Goal: Task Accomplishment & Management: Manage account settings

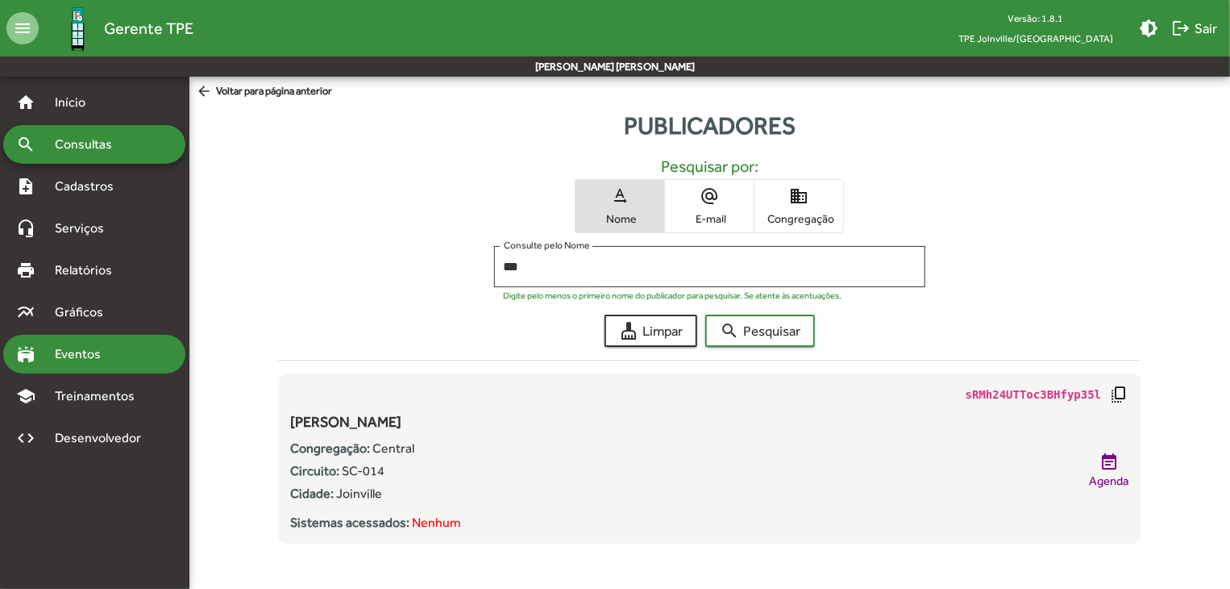
click at [98, 348] on span "Eventos" at bounding box center [83, 353] width 77 height 19
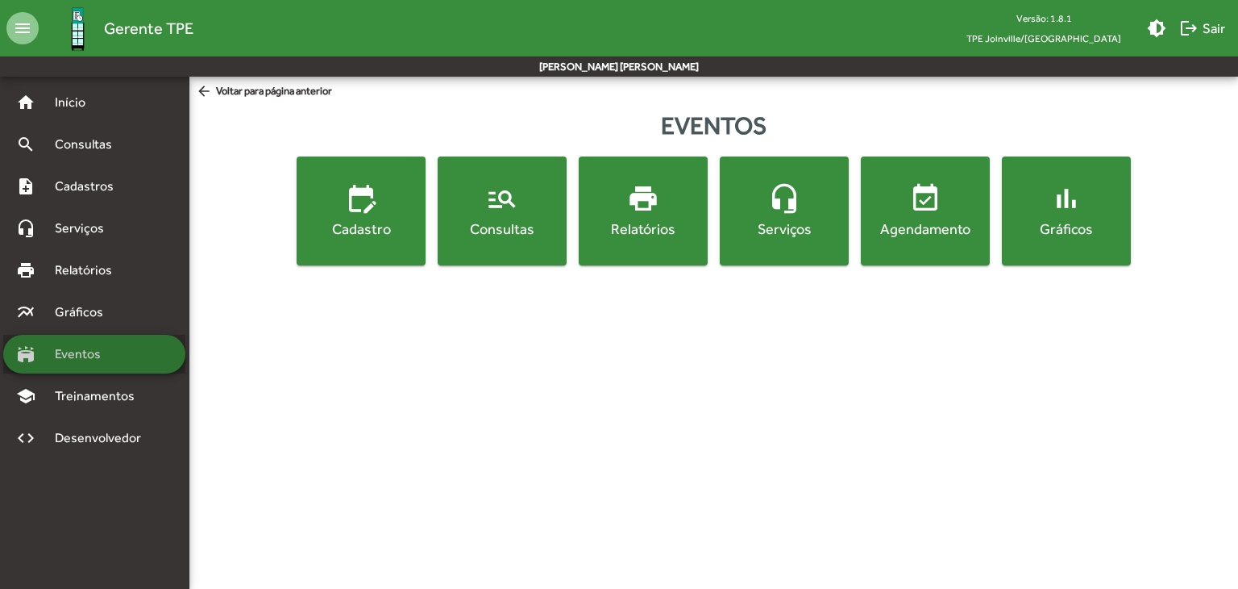
click at [98, 348] on span "Eventos" at bounding box center [83, 353] width 77 height 19
click at [520, 229] on div "Consultas" at bounding box center [502, 228] width 123 height 20
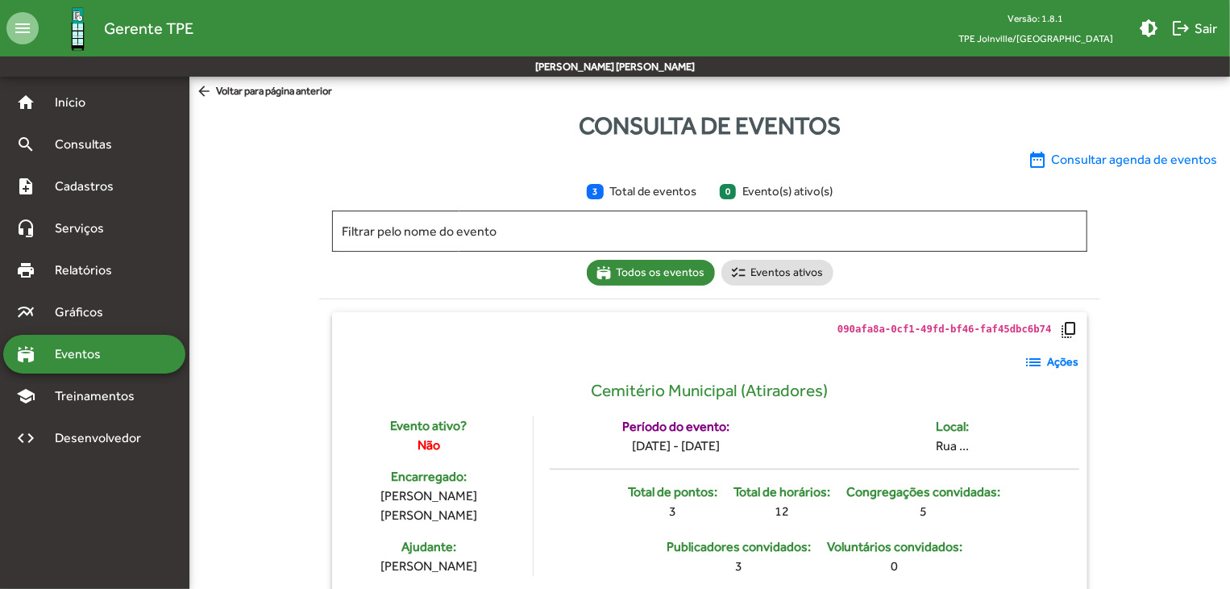
click at [1063, 360] on strong "Ações" at bounding box center [1063, 361] width 31 height 17
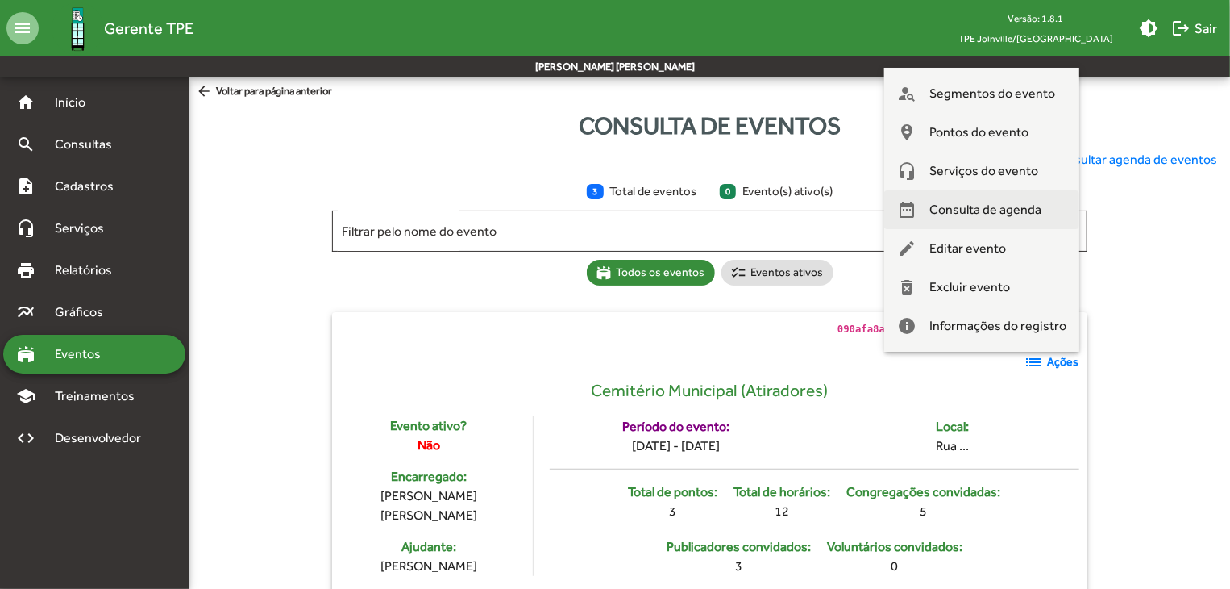
click at [972, 210] on span "Consulta de agenda" at bounding box center [986, 209] width 112 height 39
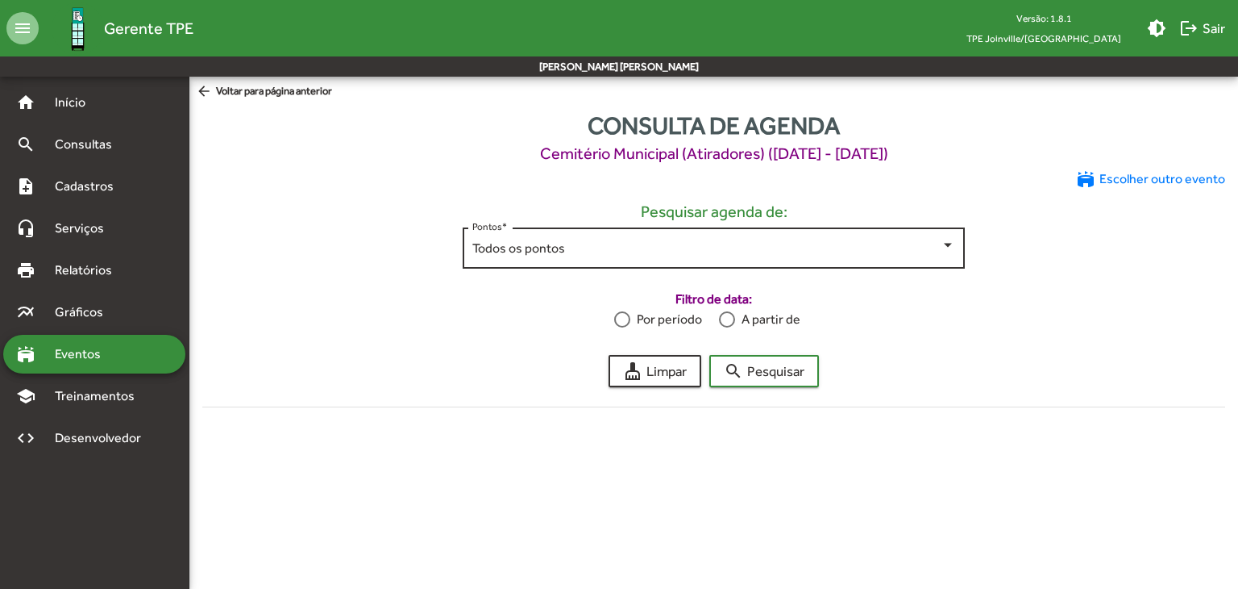
click at [550, 246] on span "Todos os pontos" at bounding box center [518, 247] width 93 height 15
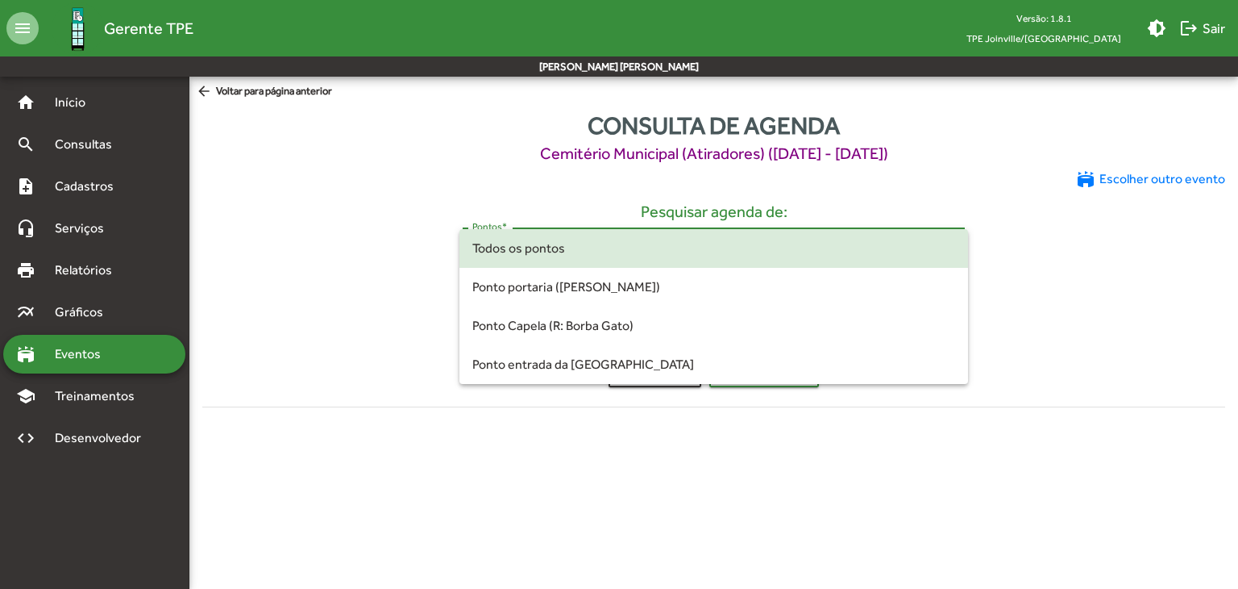
click at [546, 253] on span "Todos os pontos" at bounding box center [713, 248] width 483 height 39
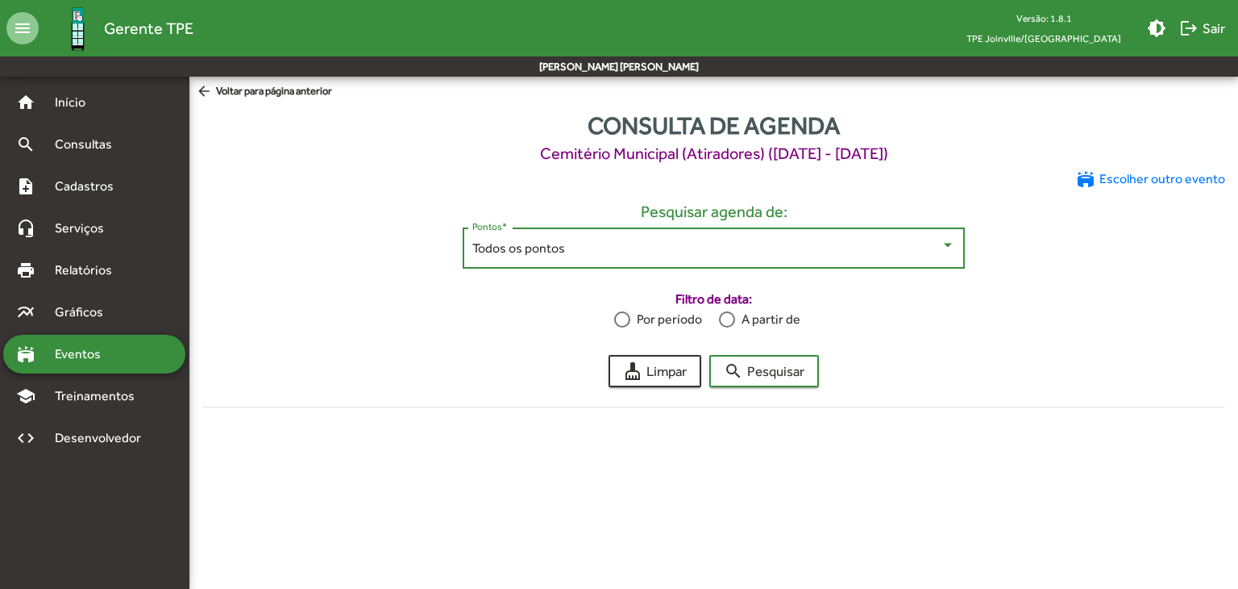
click at [726, 320] on div at bounding box center [727, 319] width 16 height 16
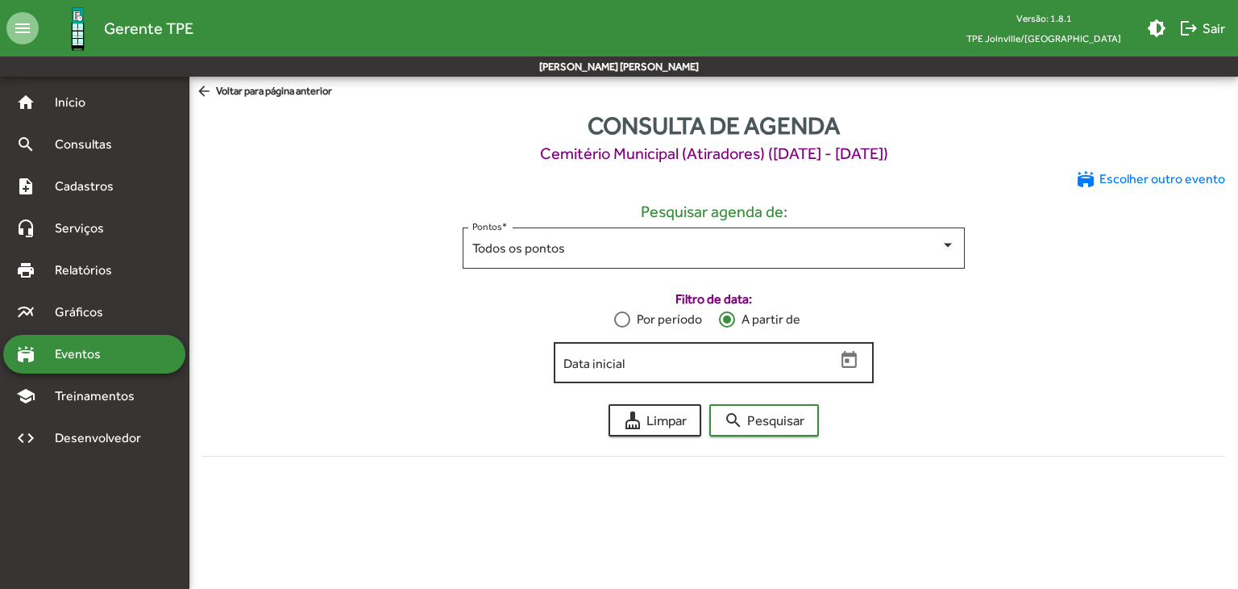
click at [676, 368] on input "Data inicial" at bounding box center [700, 363] width 272 height 15
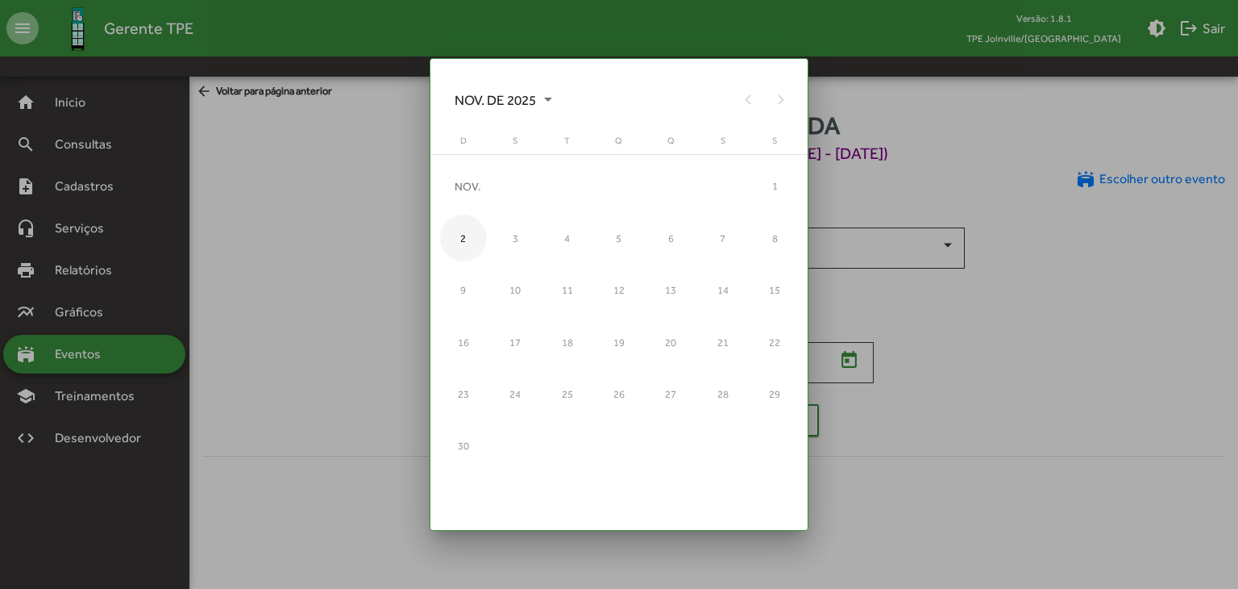
click at [468, 243] on div "2" at bounding box center [463, 237] width 47 height 47
type input "**********"
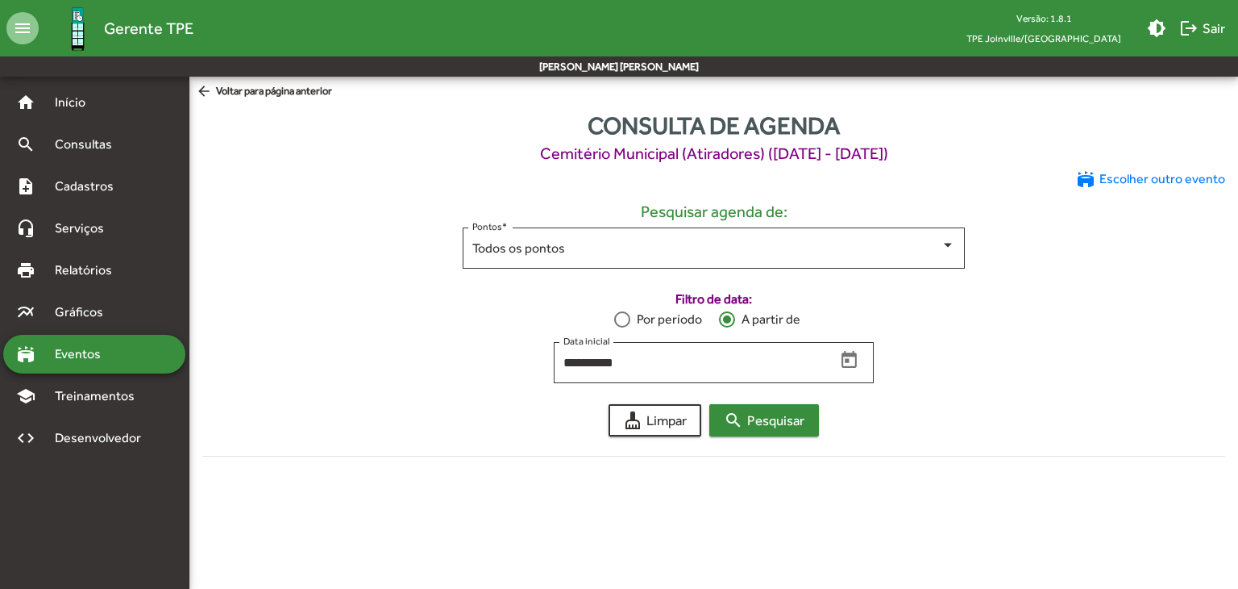
click at [807, 430] on button "search Pesquisar" at bounding box center [765, 420] width 110 height 32
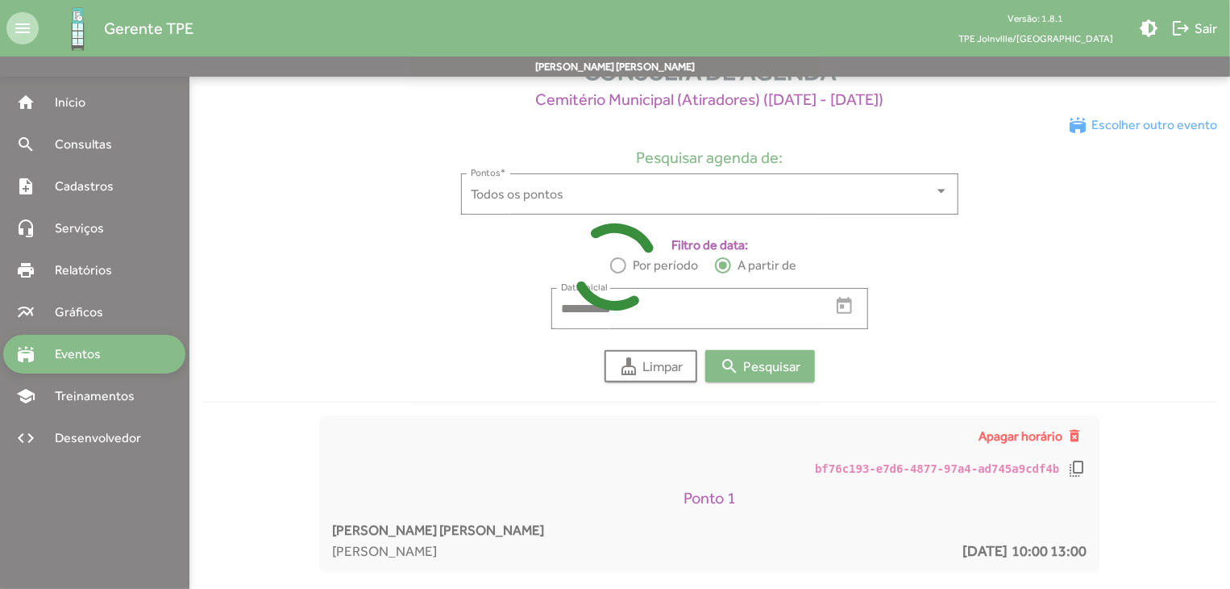
scroll to position [57, 0]
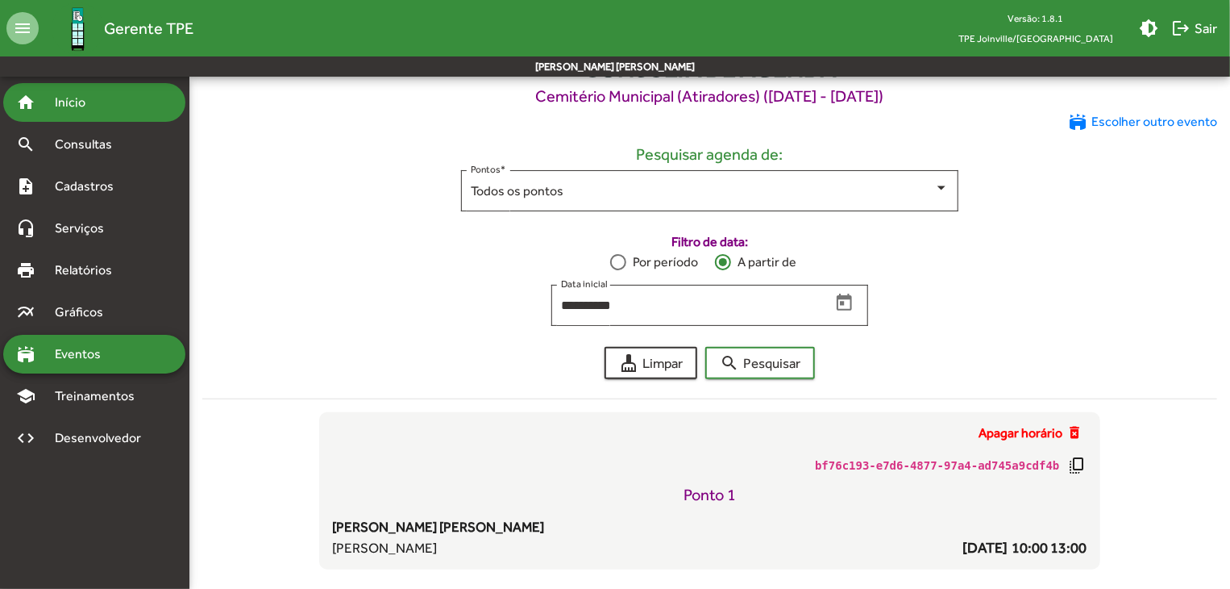
click at [70, 103] on span "Início" at bounding box center [77, 102] width 64 height 19
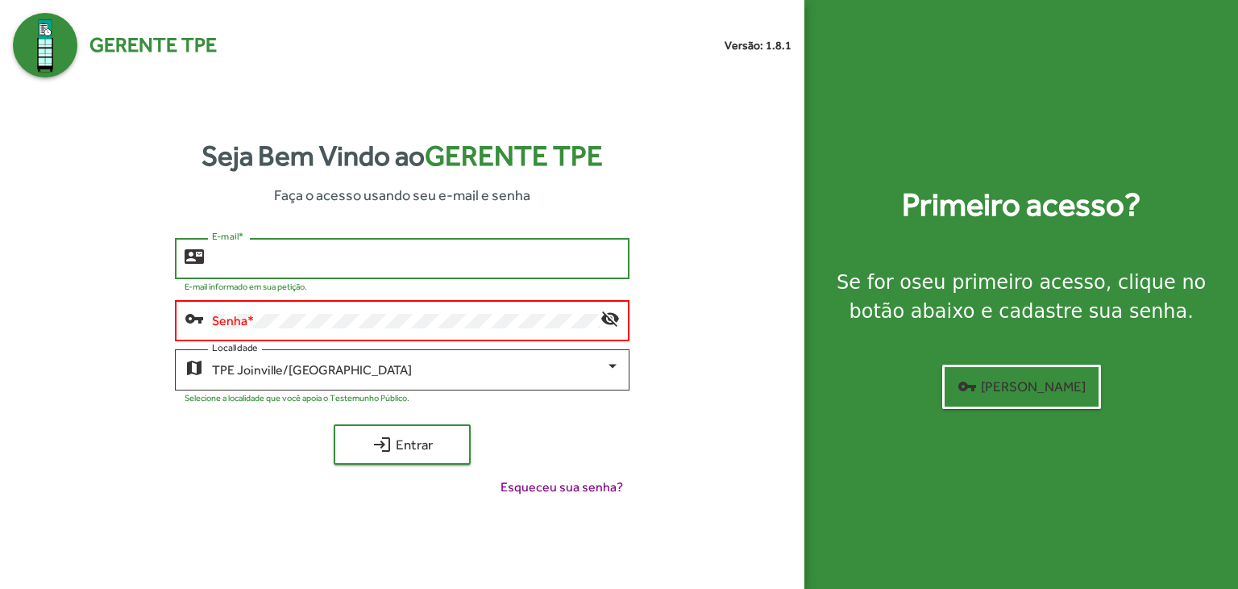
click at [296, 259] on input "E-mail *" at bounding box center [416, 259] width 408 height 15
click at [298, 255] on input "E-mail *" at bounding box center [416, 259] width 408 height 15
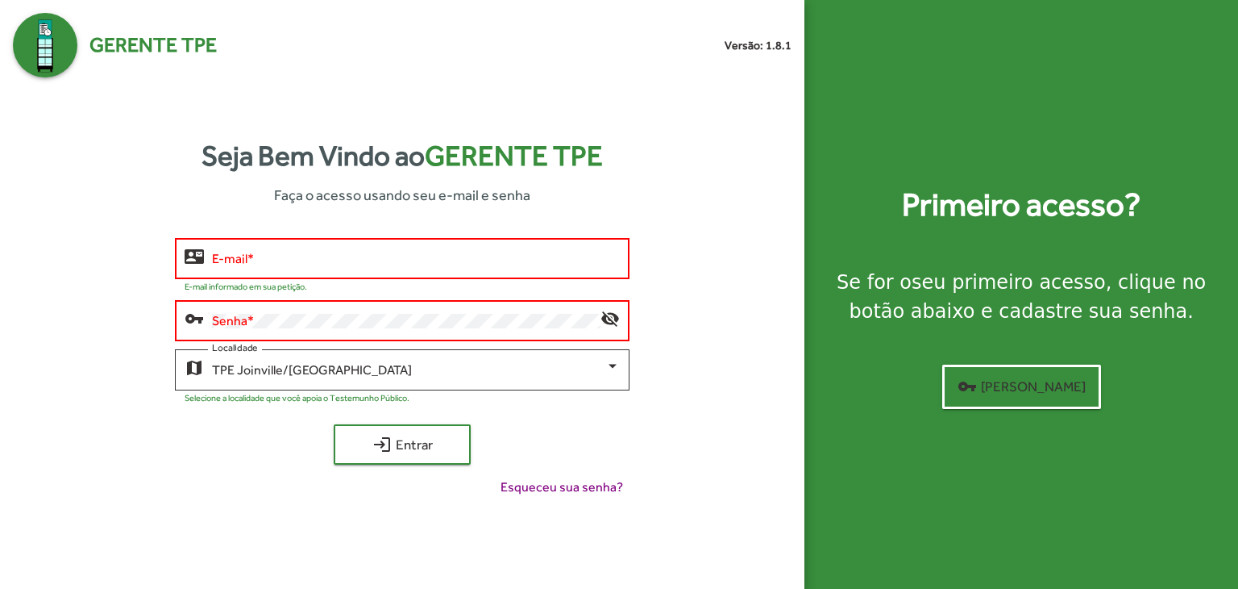
click at [302, 310] on div "Senha *" at bounding box center [406, 319] width 389 height 44
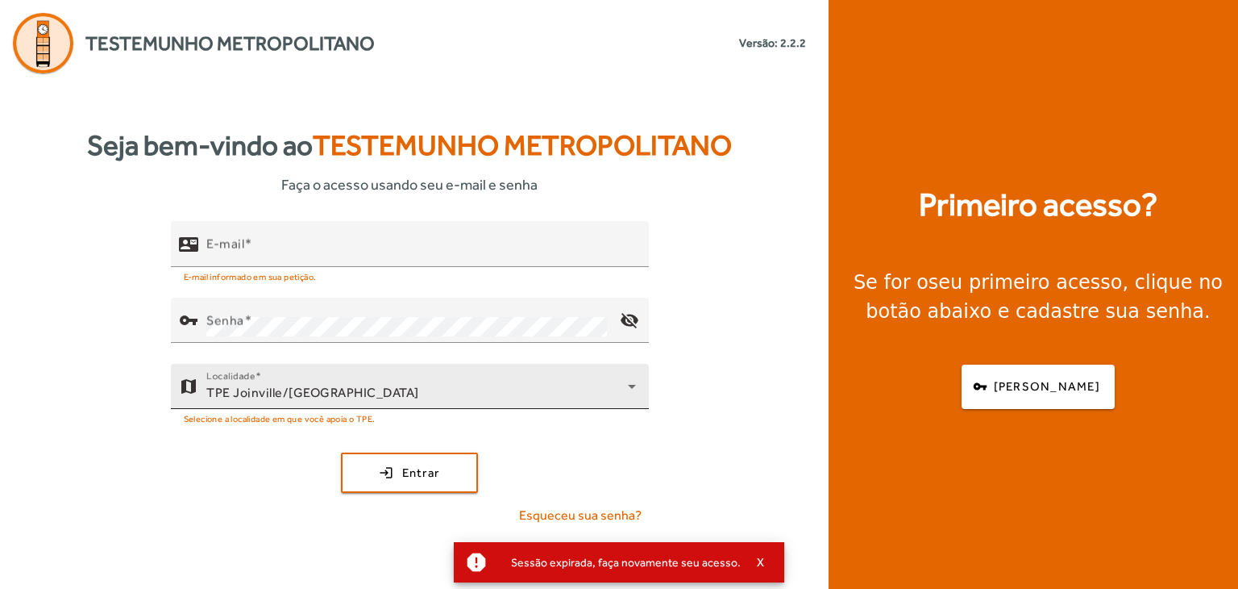
click at [343, 396] on div "TPE Joinville/[GEOGRAPHIC_DATA]" at bounding box center [417, 392] width 422 height 19
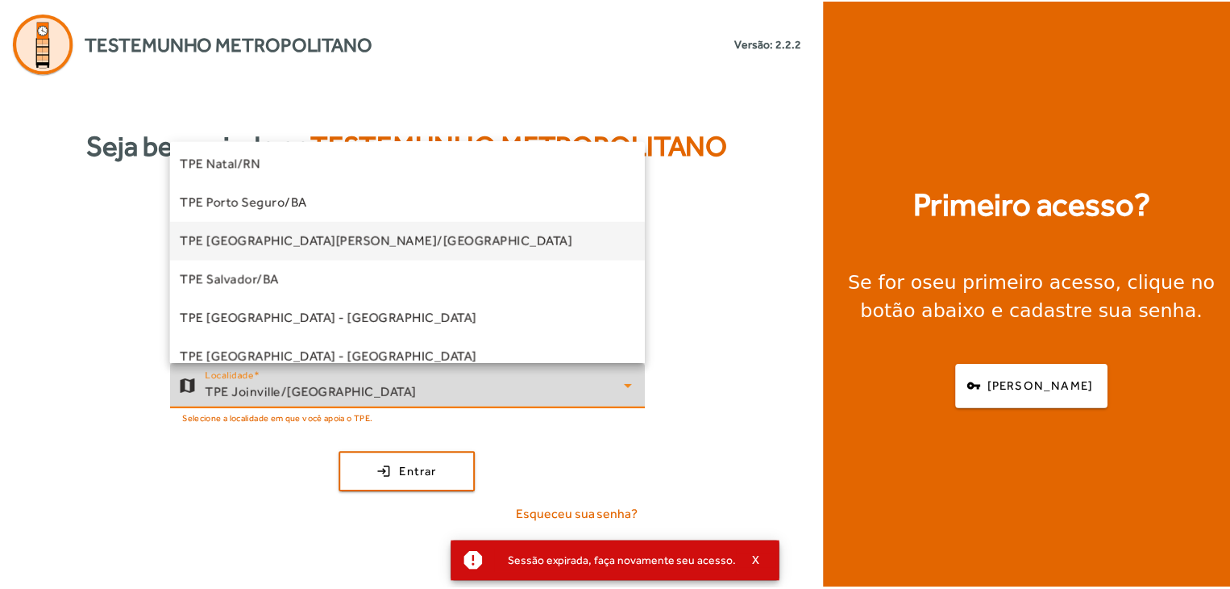
scroll to position [403, 0]
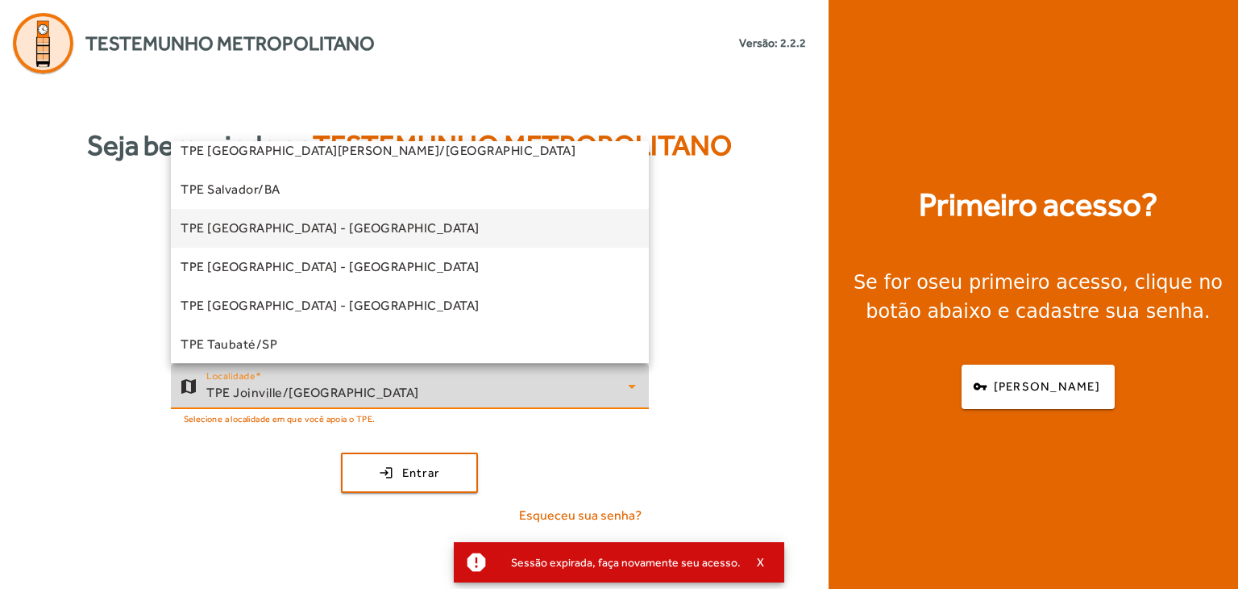
click at [304, 231] on span "TPE São Paulo - Centro" at bounding box center [330, 227] width 299 height 19
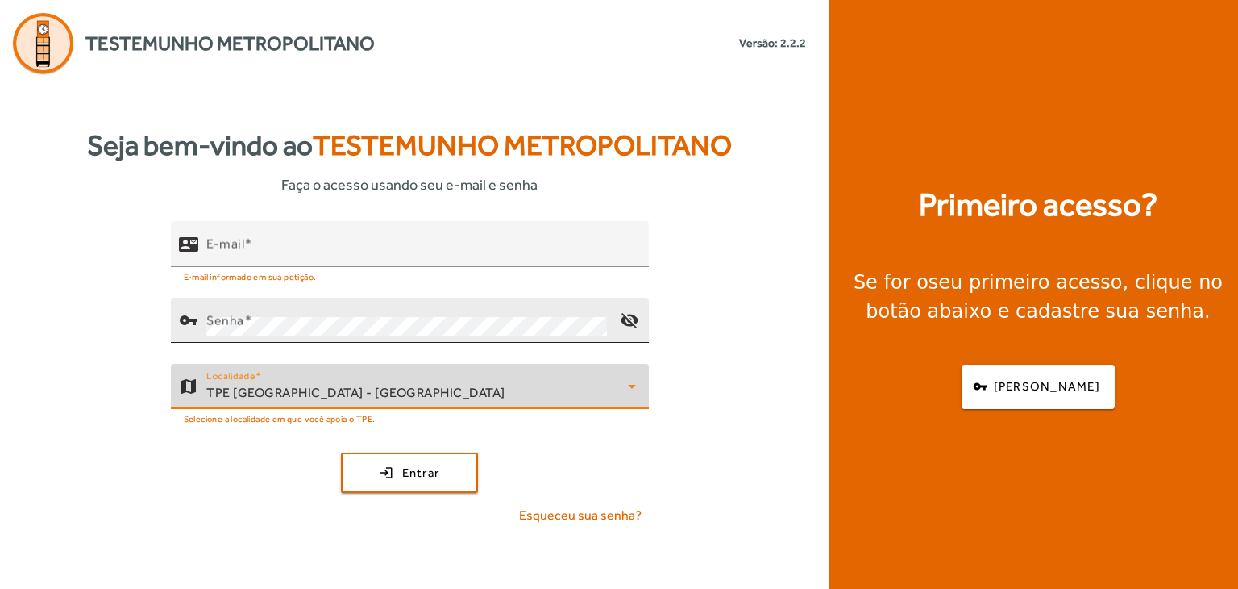
click at [345, 314] on div "Senha" at bounding box center [406, 320] width 401 height 45
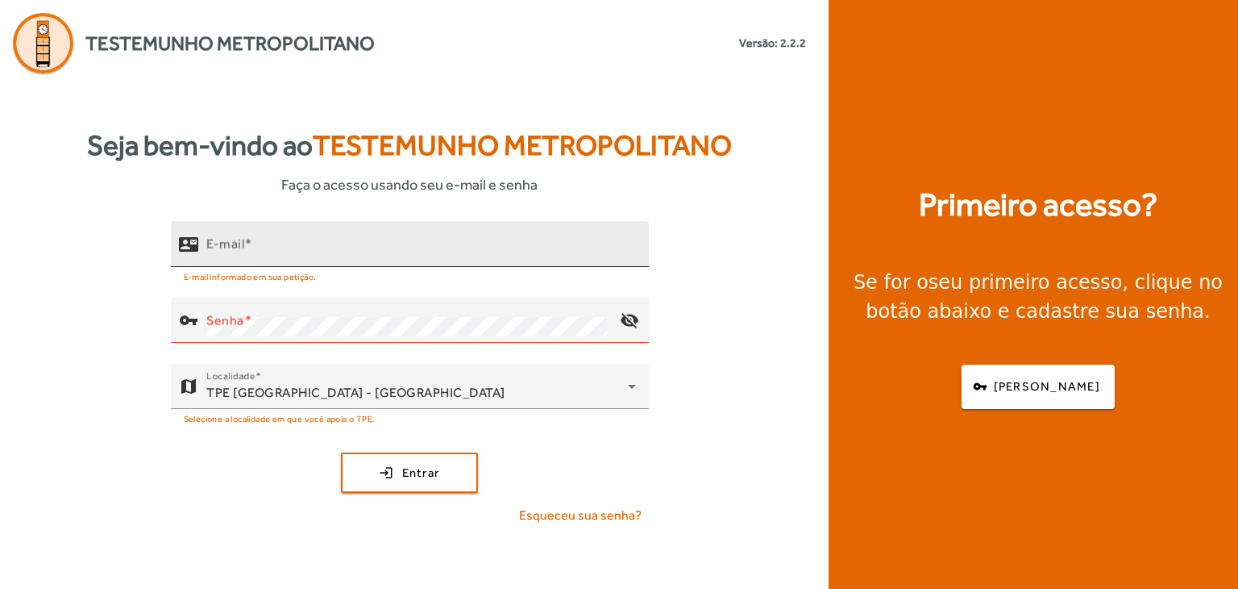
click at [346, 238] on div "E-mail" at bounding box center [421, 244] width 430 height 46
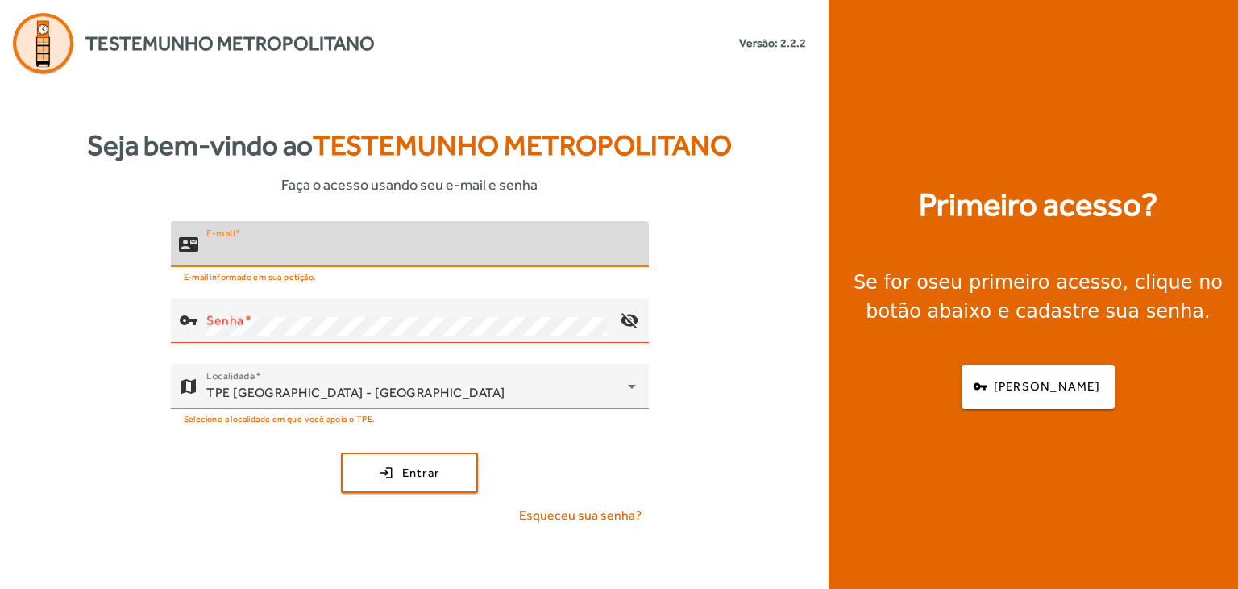
click at [343, 243] on input "E-mail" at bounding box center [421, 250] width 430 height 19
type input "**********"
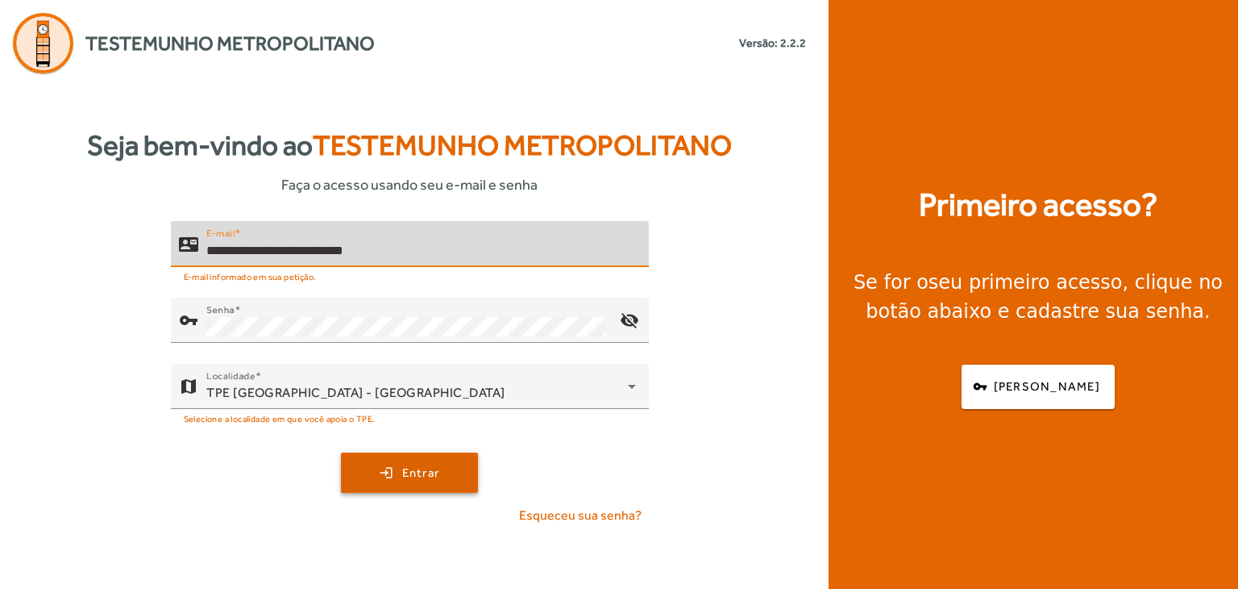
click at [435, 481] on span "Entrar" at bounding box center [421, 473] width 38 height 19
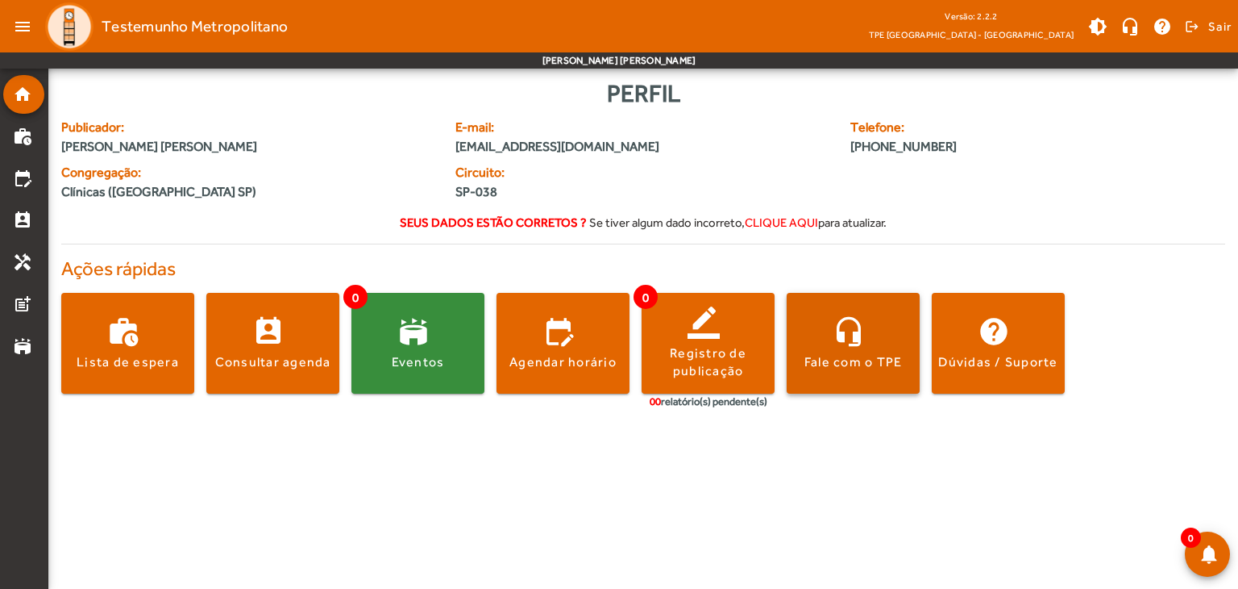
click at [843, 360] on div "Fale com o TPE" at bounding box center [854, 362] width 98 height 18
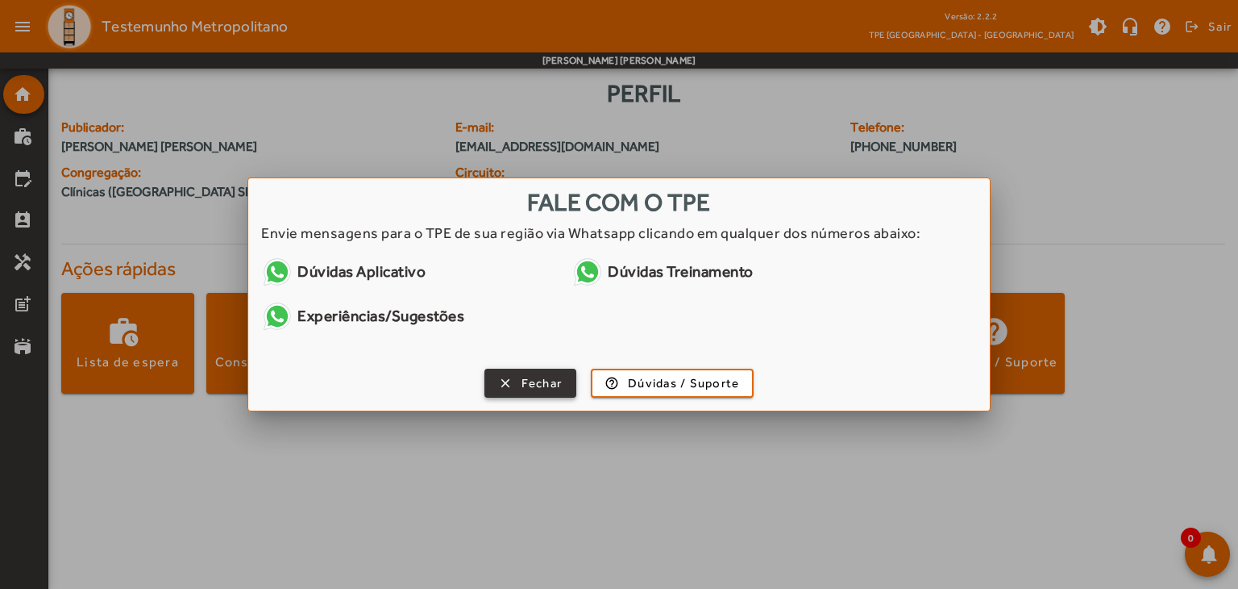
click at [519, 389] on span "button" at bounding box center [530, 383] width 89 height 39
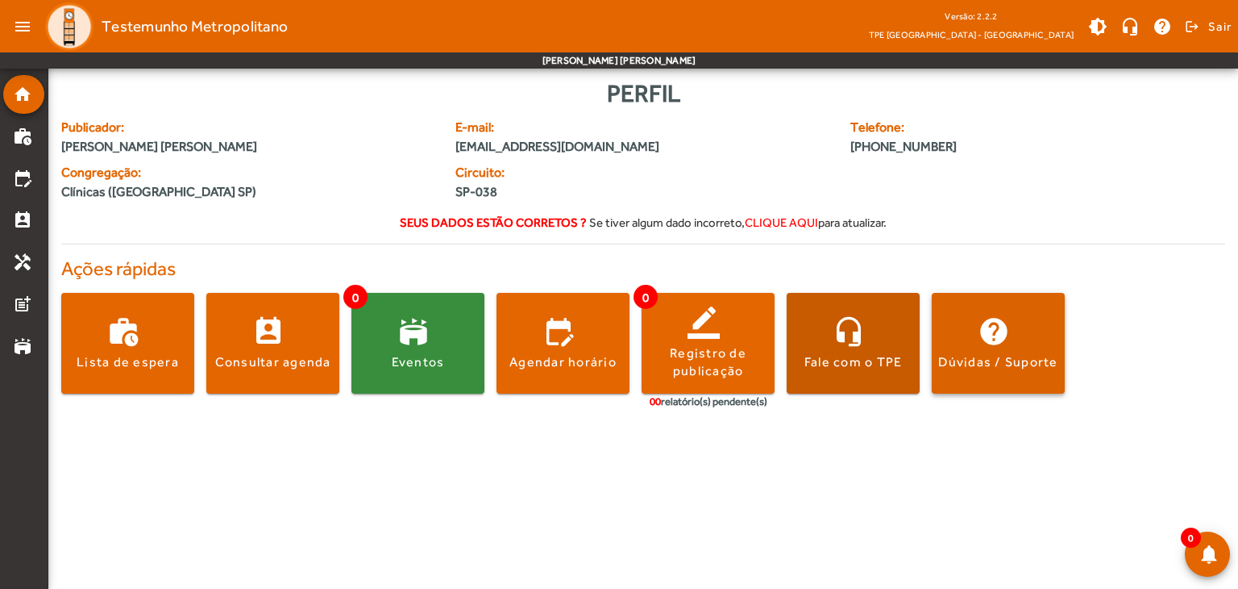
click at [993, 351] on span at bounding box center [998, 343] width 133 height 39
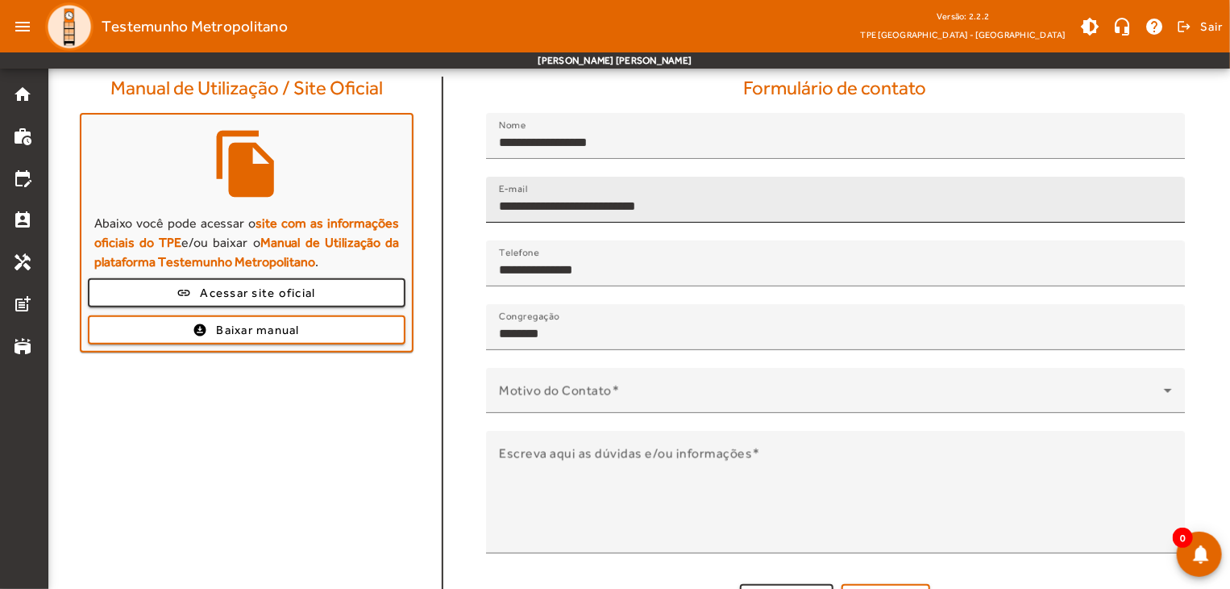
scroll to position [145, 0]
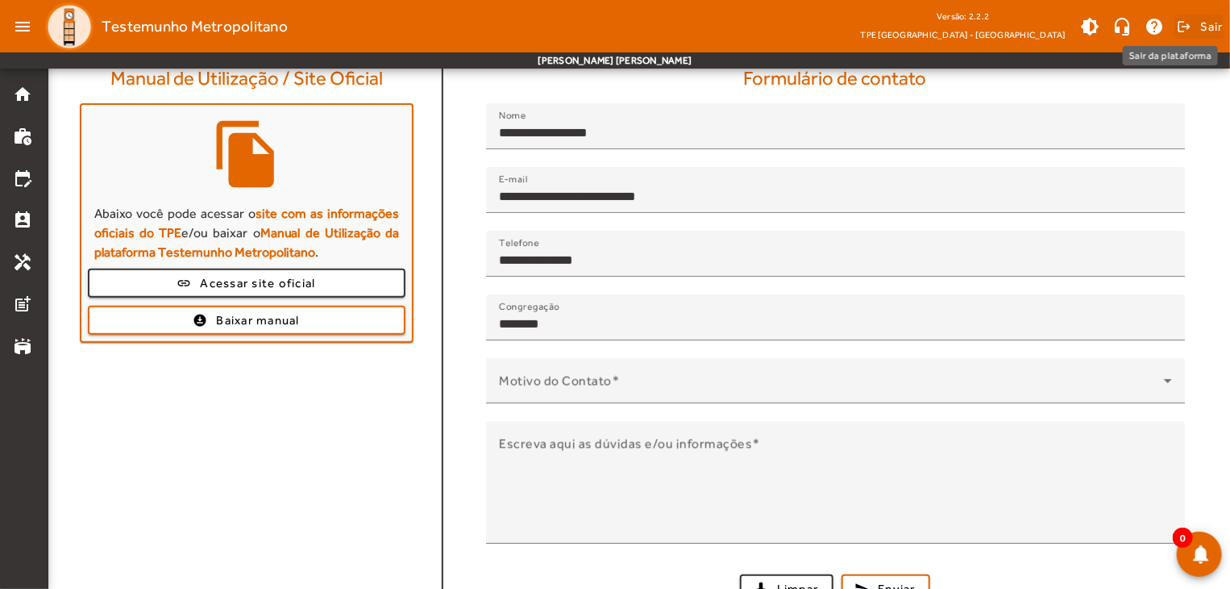
click at [1192, 20] on span at bounding box center [1199, 26] width 49 height 39
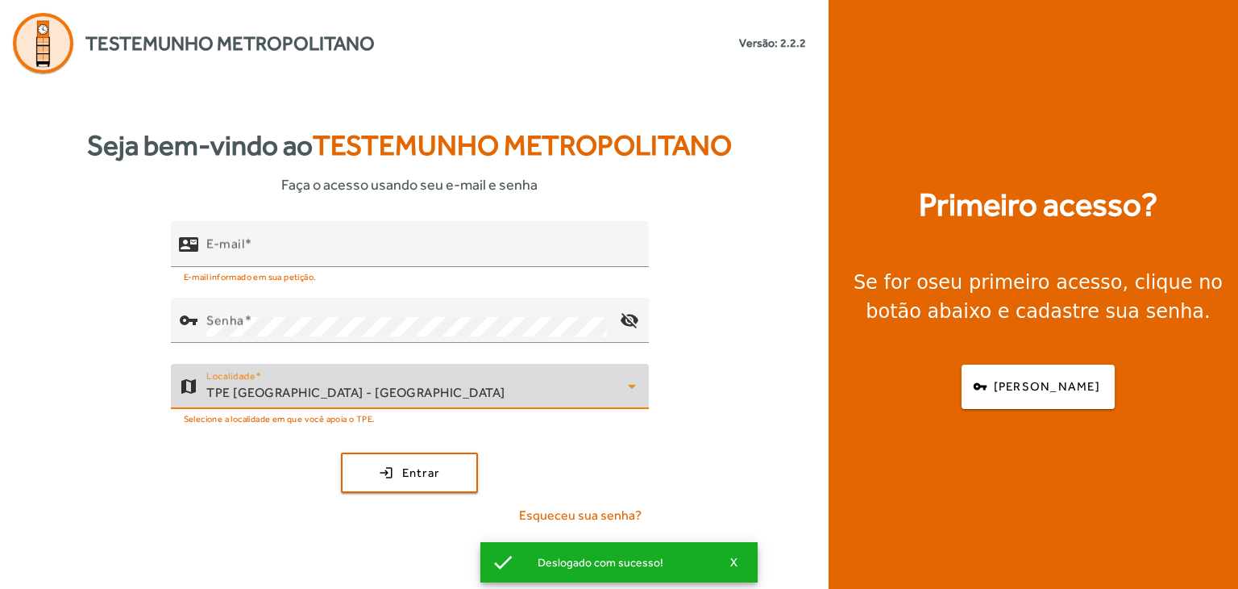
click at [361, 394] on div "TPE São Paulo - Centro" at bounding box center [417, 392] width 422 height 19
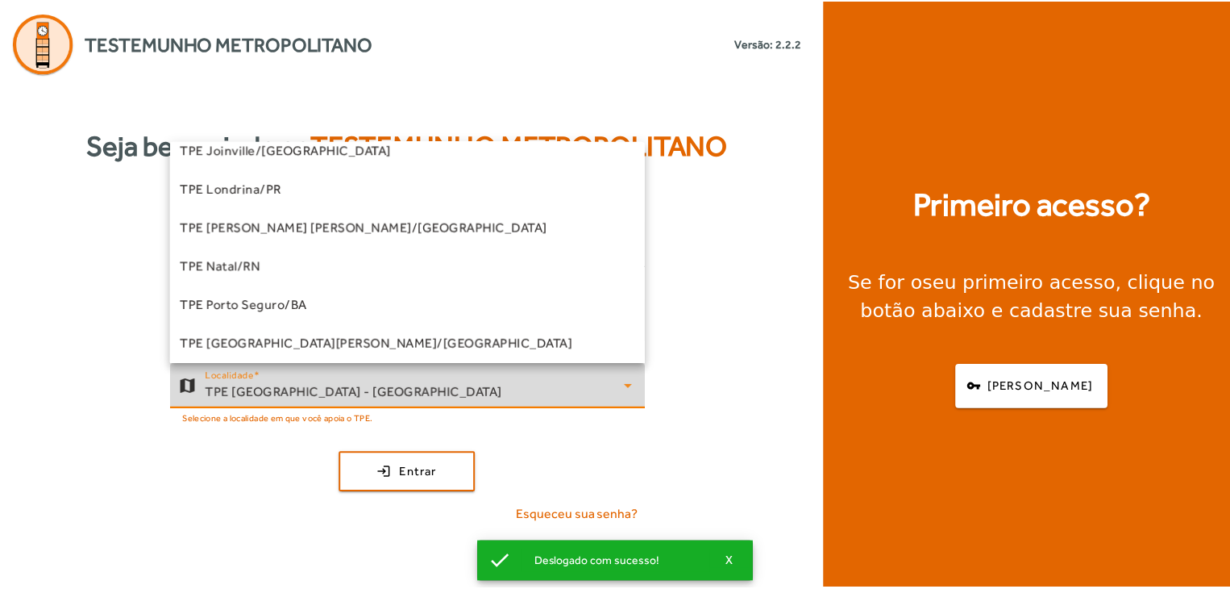
scroll to position [126, 0]
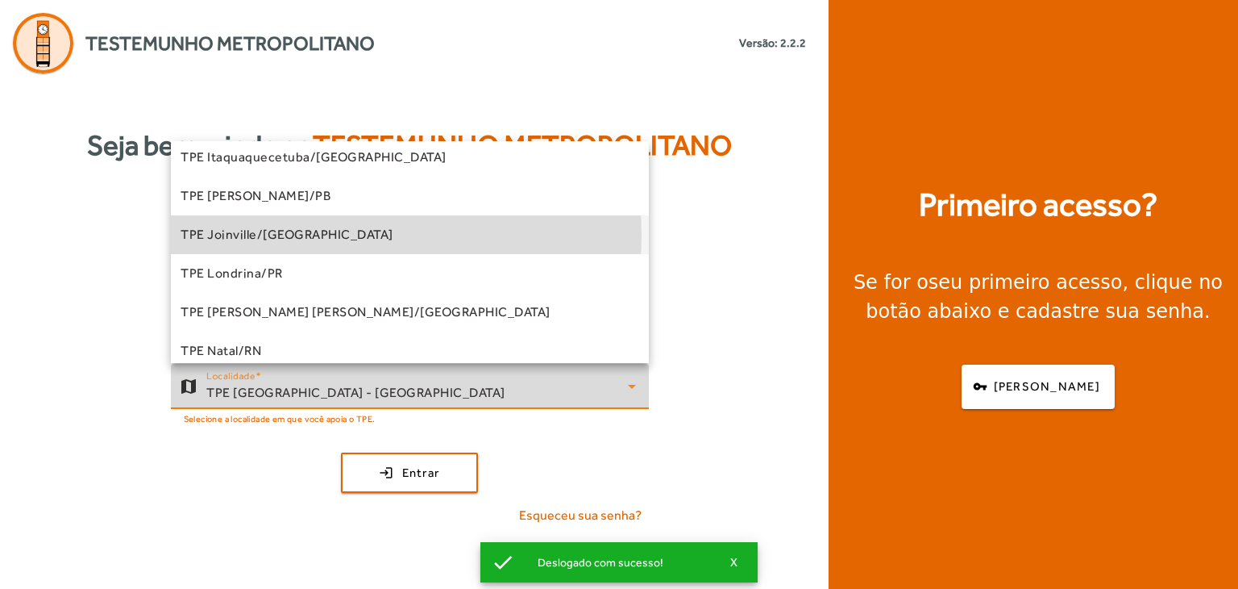
click at [325, 235] on mat-option "TPE Joinville/[GEOGRAPHIC_DATA]" at bounding box center [410, 234] width 478 height 39
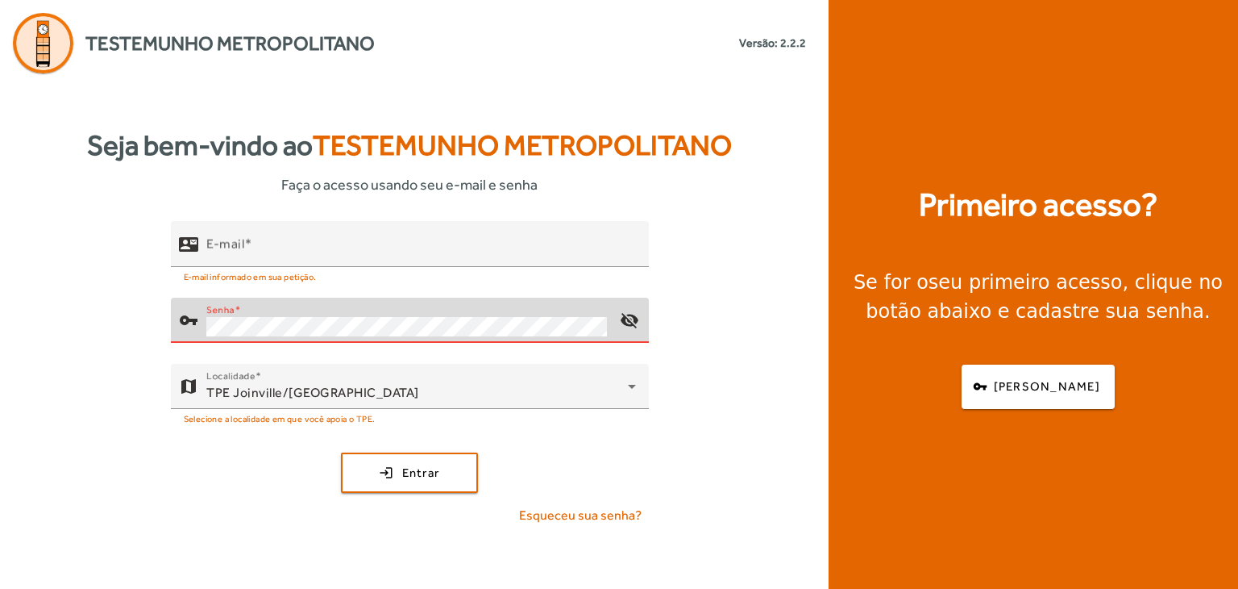
click at [341, 452] on button "login Entrar" at bounding box center [409, 472] width 137 height 40
type input "**********"
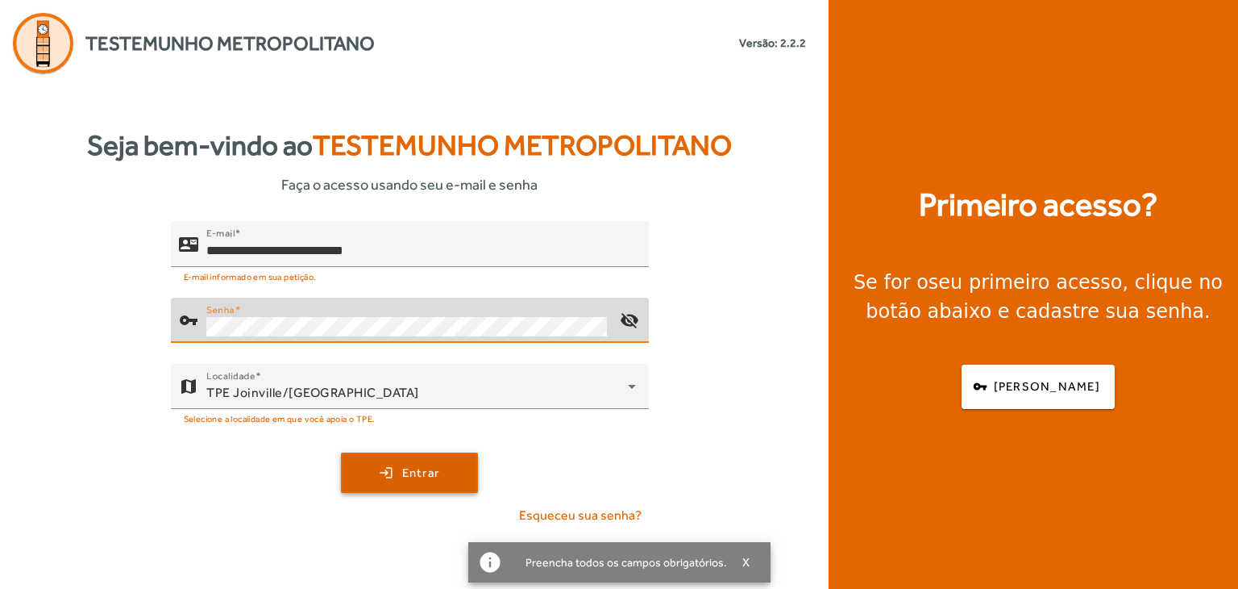
click at [444, 477] on span "submit" at bounding box center [410, 472] width 134 height 39
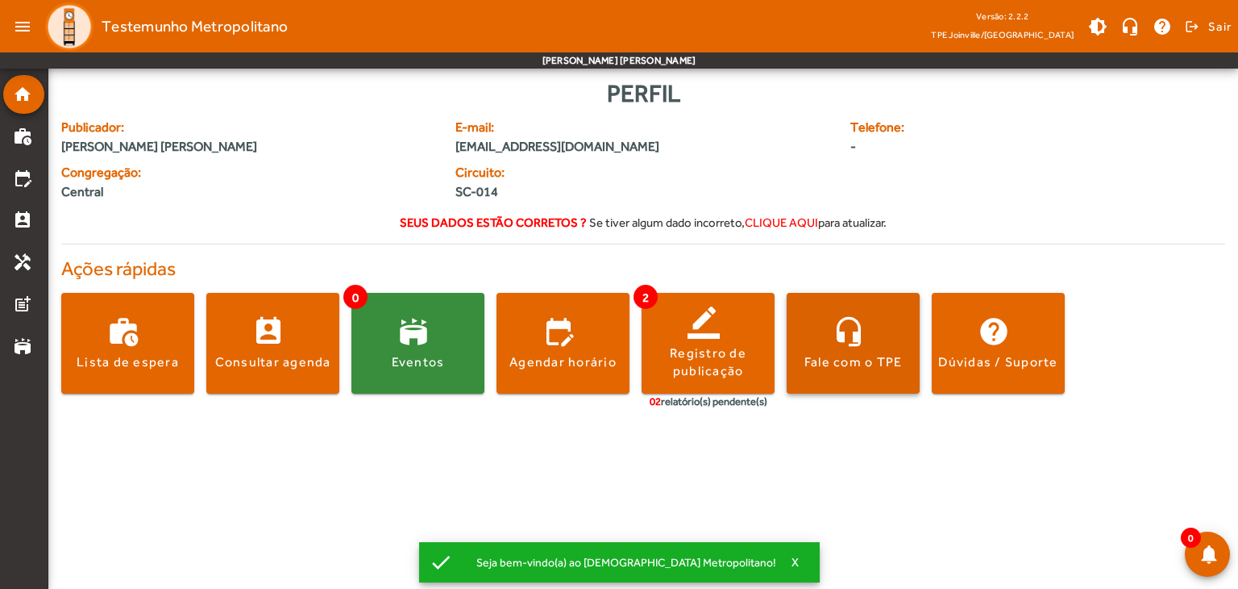
click at [822, 350] on span at bounding box center [853, 343] width 133 height 39
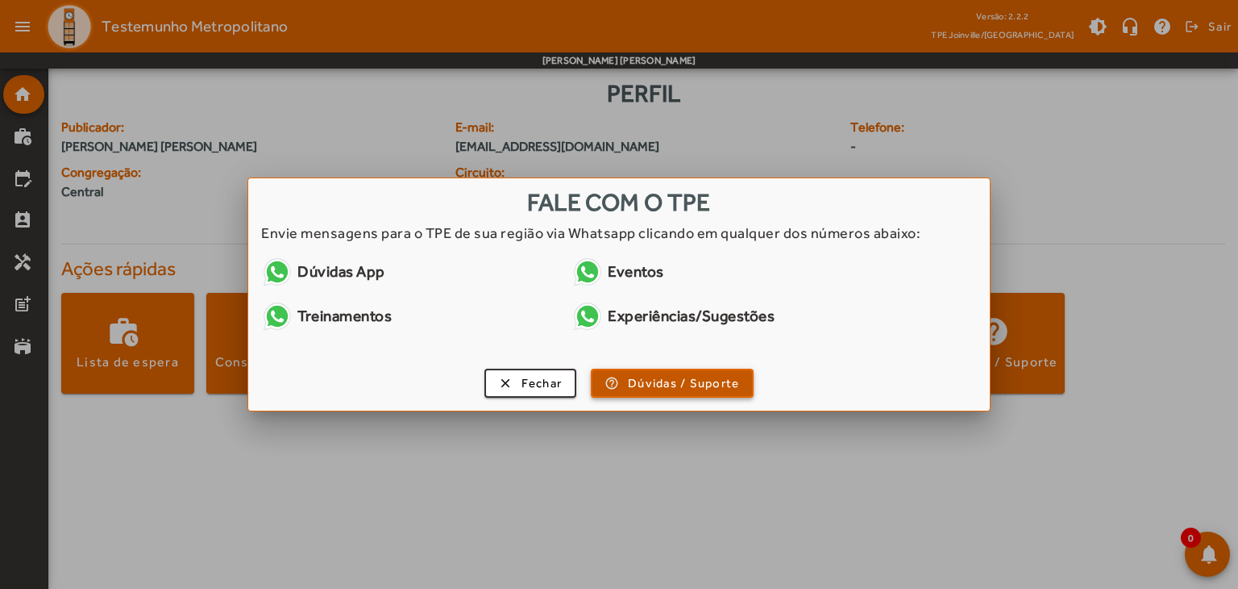
click at [709, 389] on span "Dúvidas / Suporte" at bounding box center [683, 383] width 111 height 19
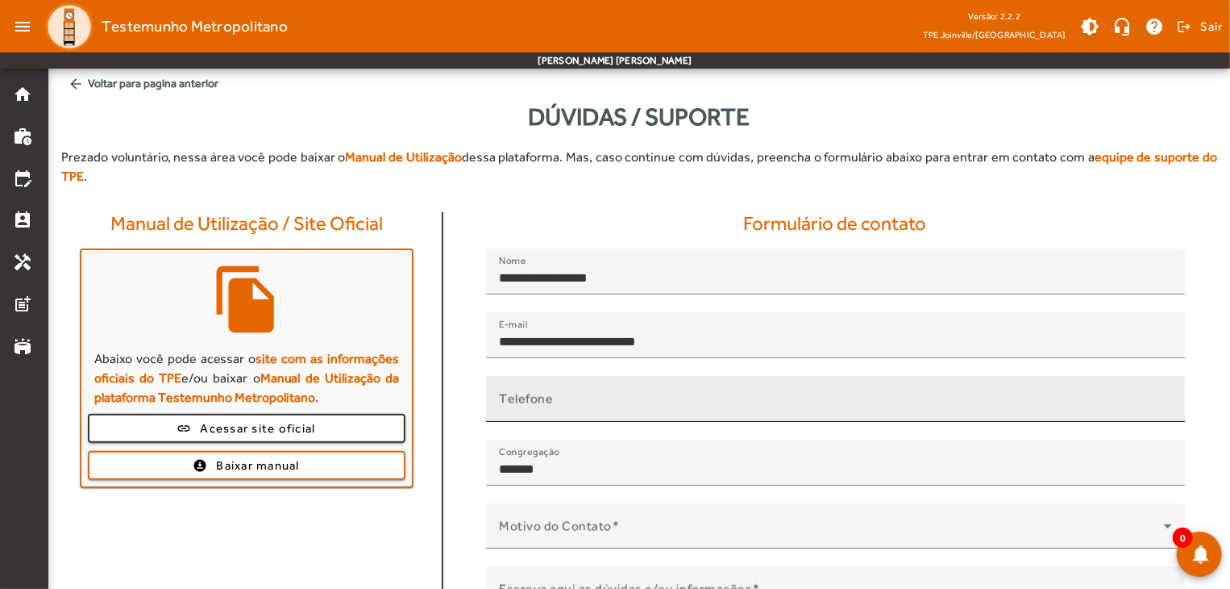
click at [596, 396] on input "Telefone" at bounding box center [835, 405] width 673 height 19
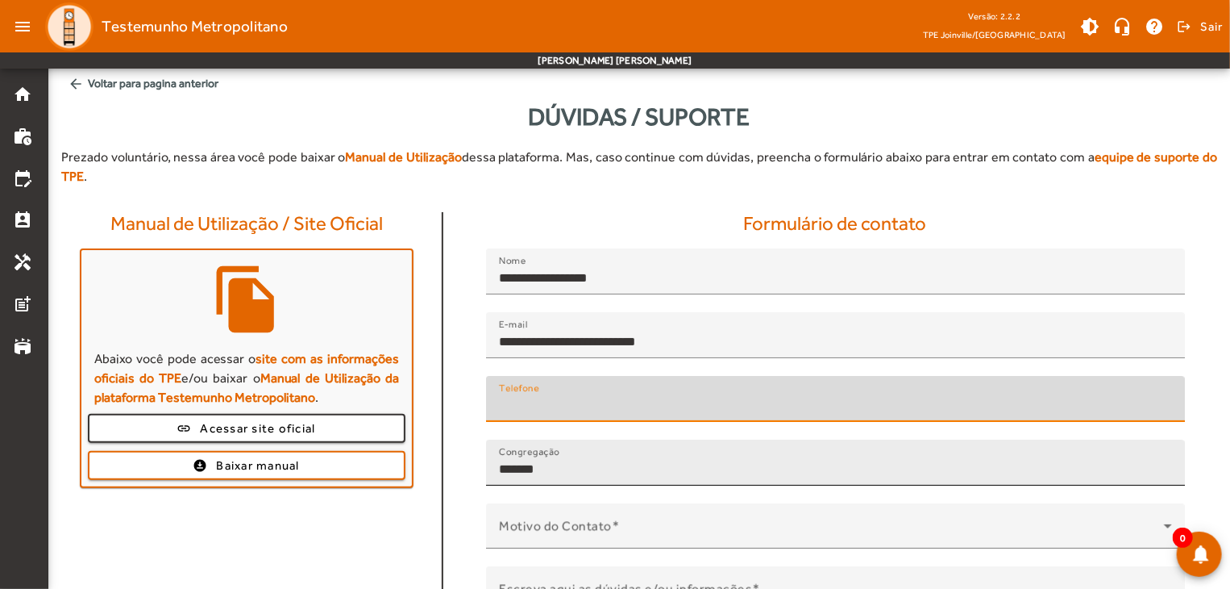
scroll to position [145, 0]
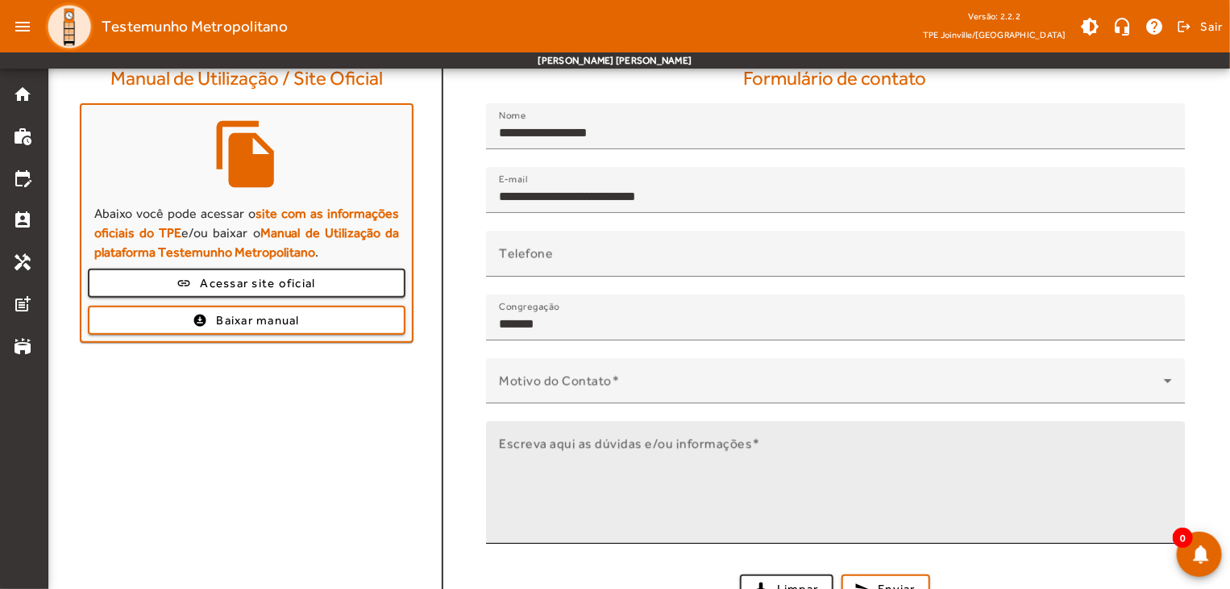
click at [606, 435] on mat-label "Escreva aqui as dúvidas e/ou informações" at bounding box center [625, 442] width 253 height 15
click at [606, 440] on textarea "Escreva aqui as dúvidas e/ou informações" at bounding box center [835, 488] width 673 height 97
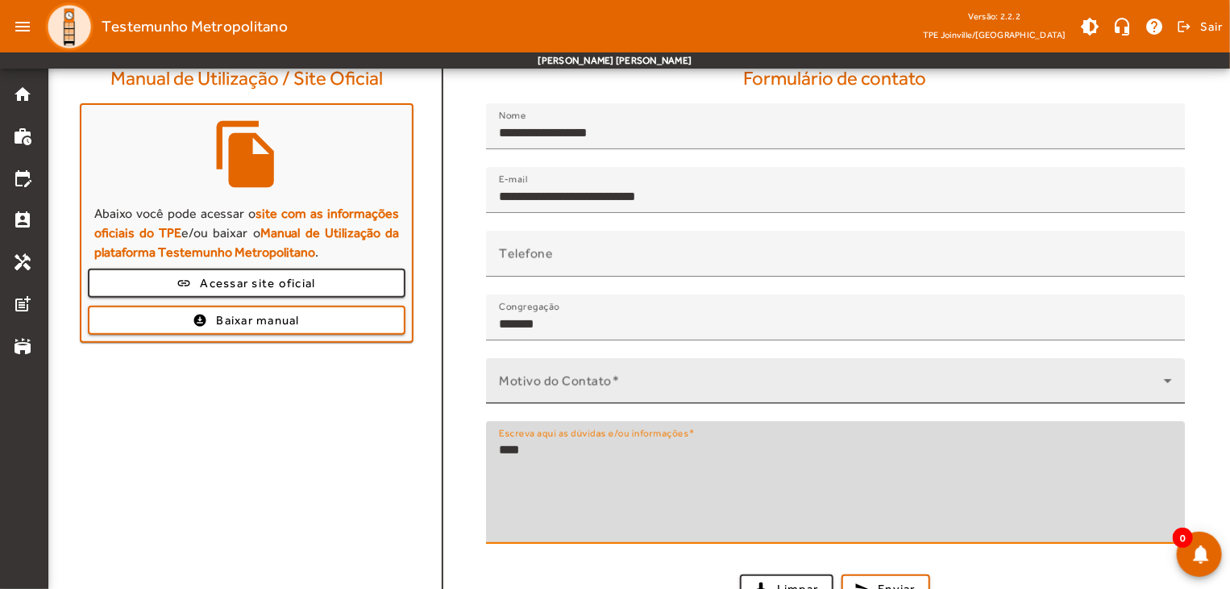
type textarea "****"
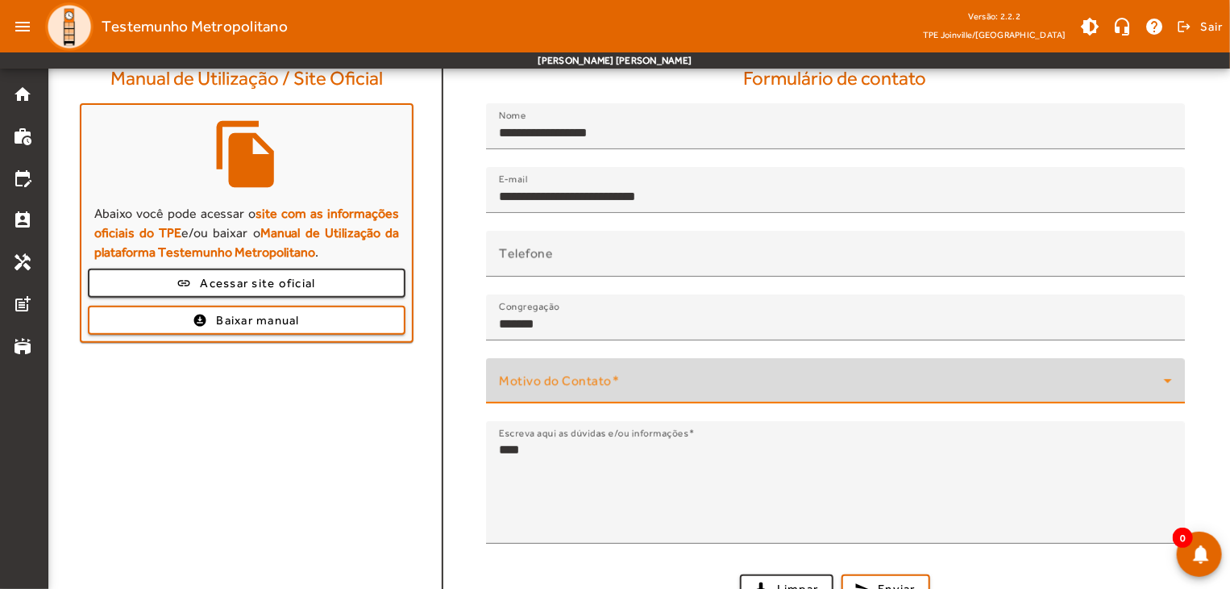
click at [593, 377] on span at bounding box center [831, 386] width 665 height 19
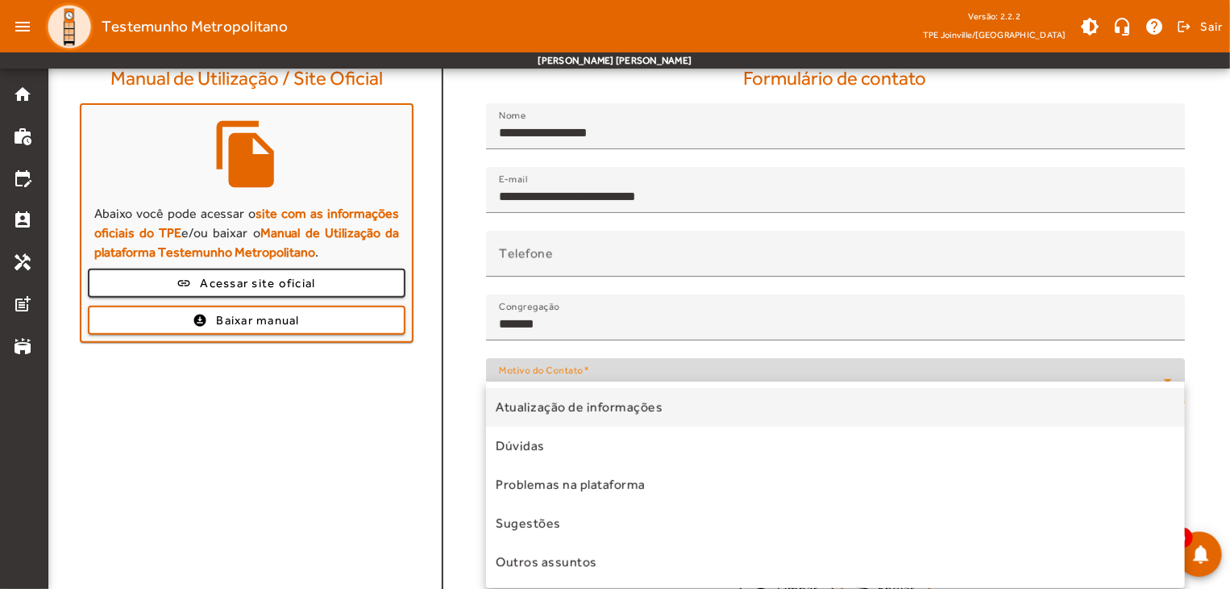
click at [586, 406] on span "Atualização de informações" at bounding box center [579, 406] width 167 height 19
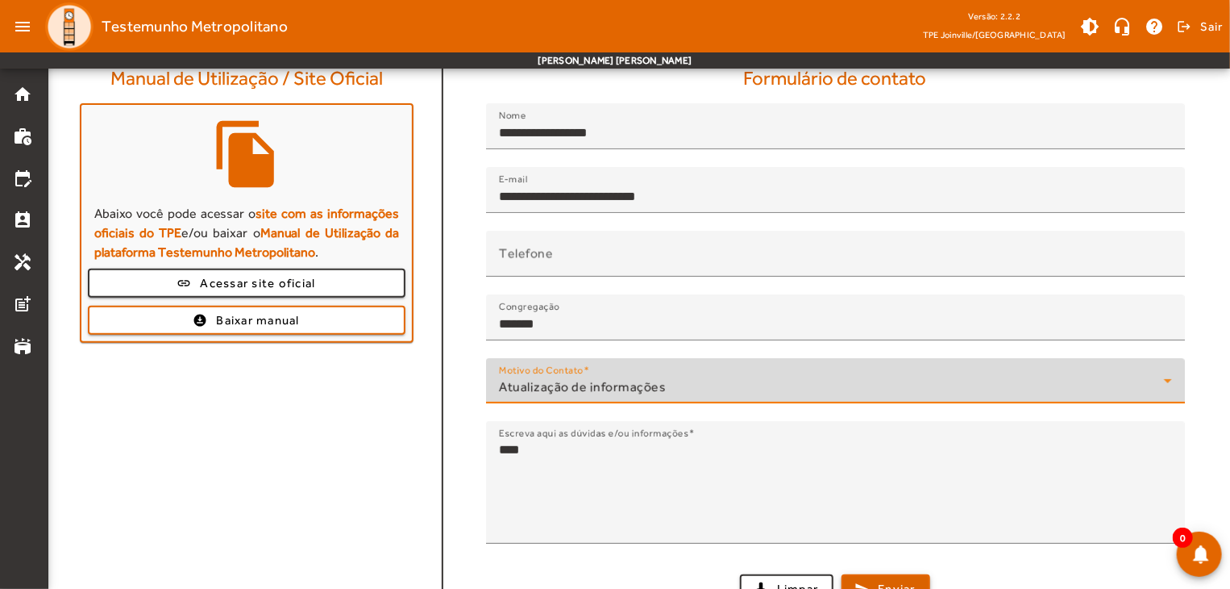
click at [877, 560] on span "submit" at bounding box center [886, 588] width 86 height 39
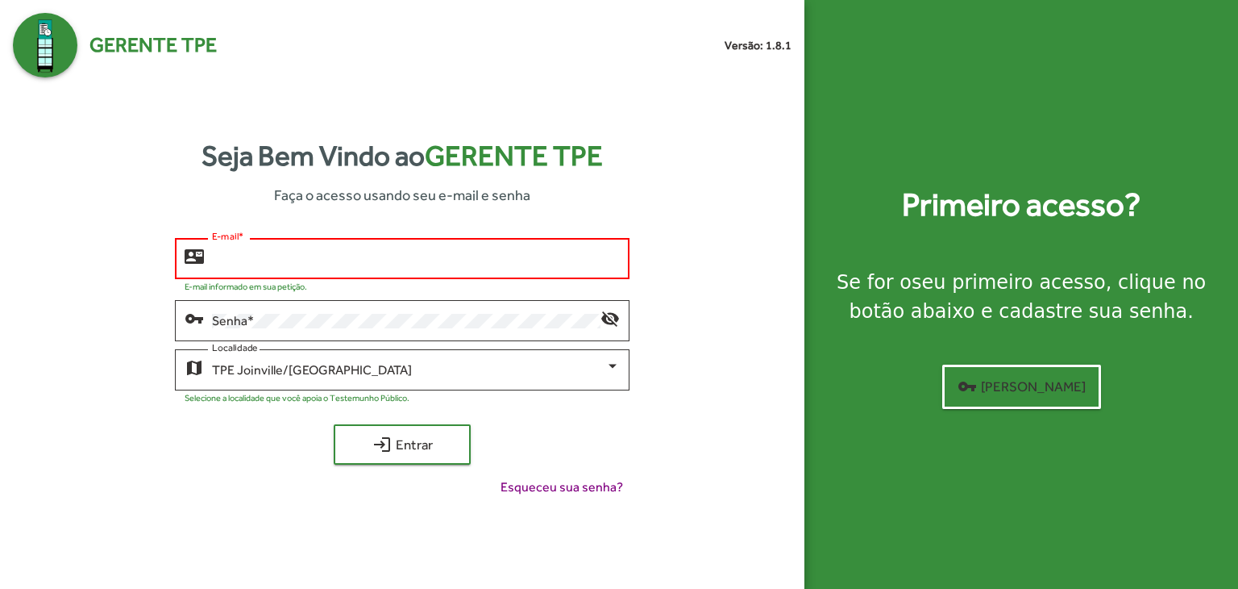
type input "**********"
click at [334, 424] on button "login Entrar" at bounding box center [402, 444] width 137 height 40
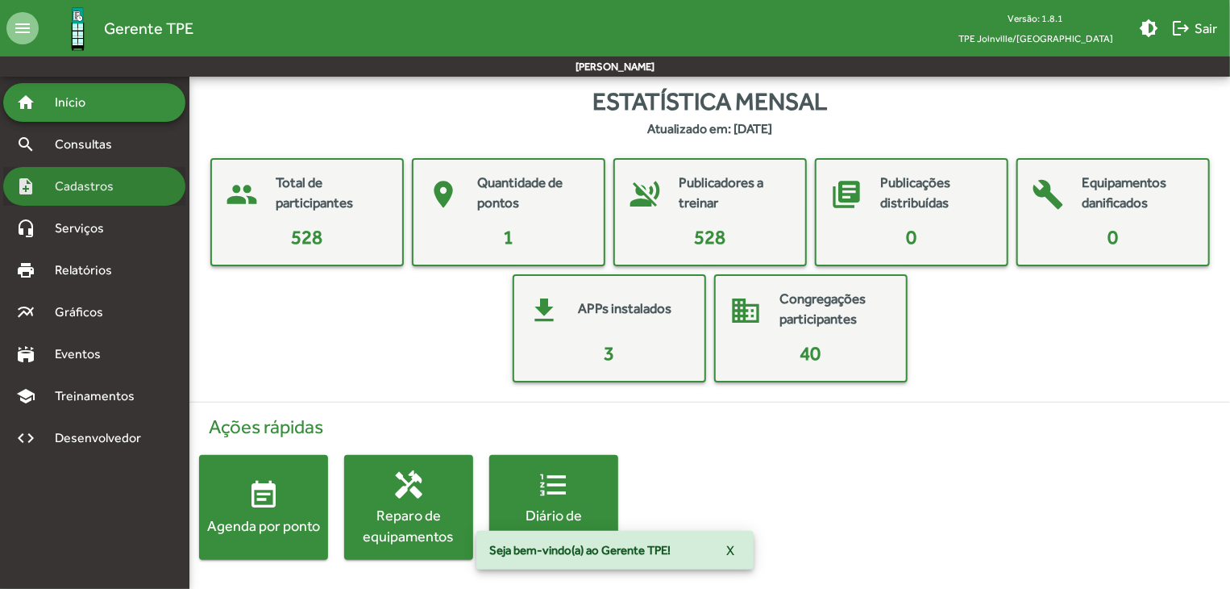
click at [110, 187] on span "Cadastros" at bounding box center [89, 186] width 89 height 19
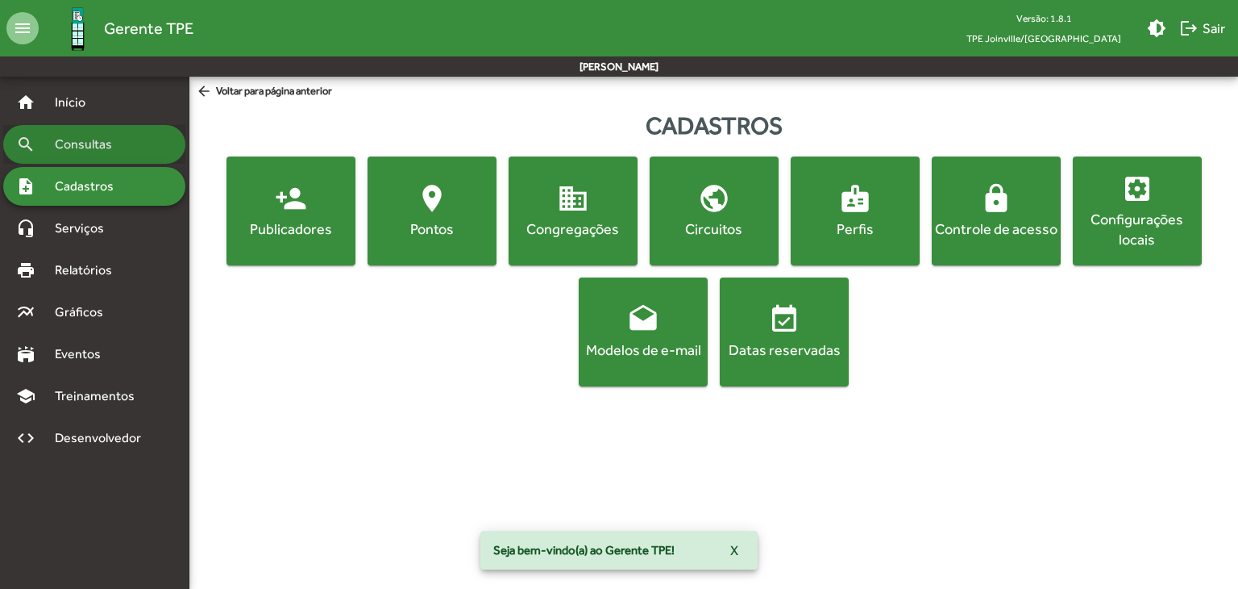
click at [106, 159] on div "search Consultas" at bounding box center [94, 144] width 182 height 39
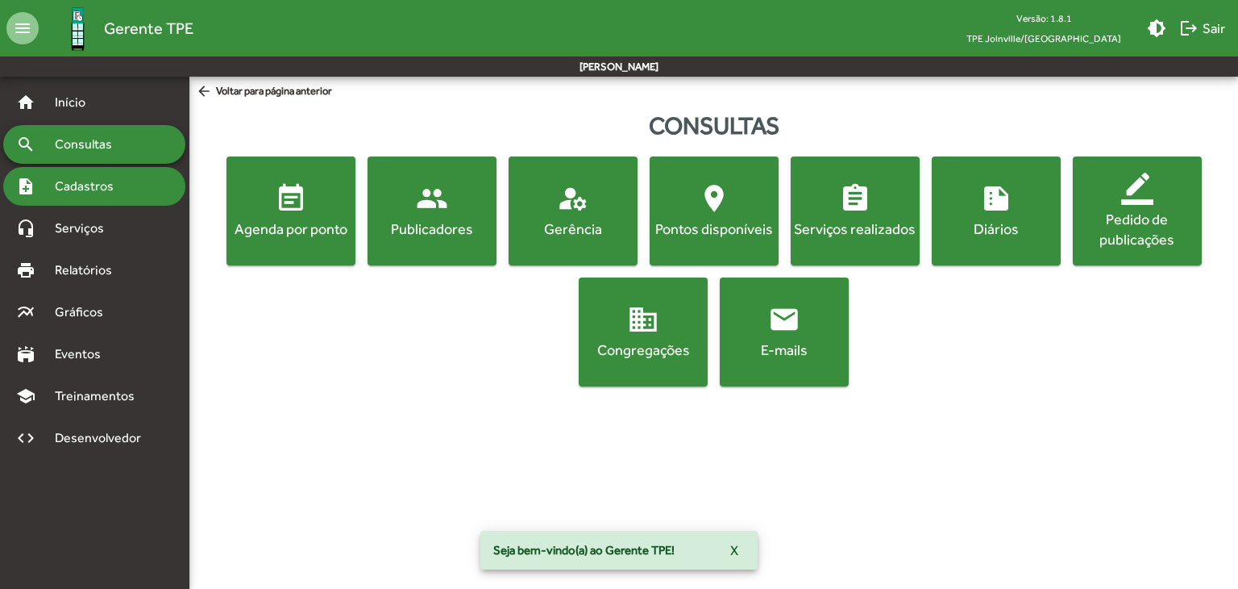
click at [109, 194] on span "Cadastros" at bounding box center [89, 186] width 89 height 19
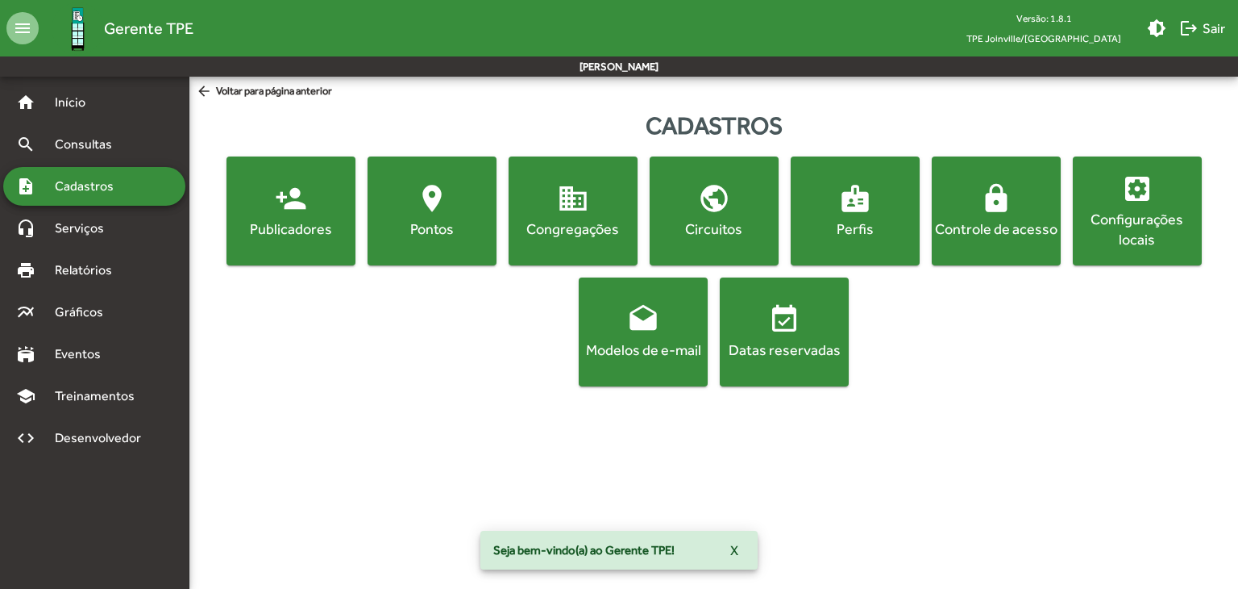
click at [413, 231] on div "Pontos" at bounding box center [432, 228] width 123 height 20
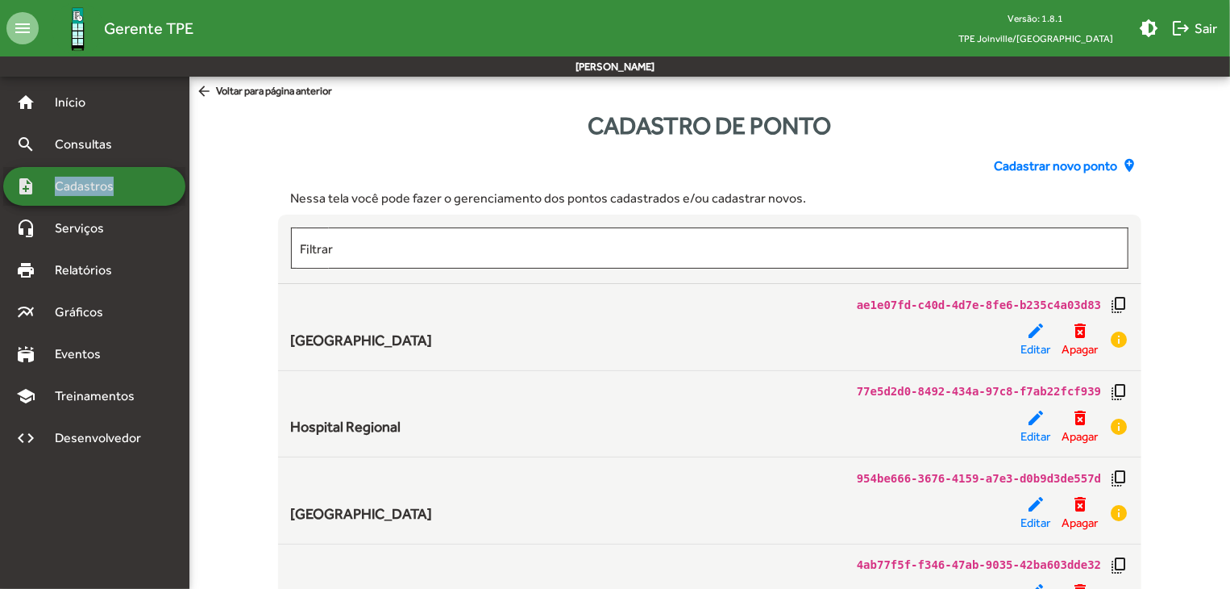
click at [109, 189] on span "Cadastros" at bounding box center [89, 186] width 89 height 19
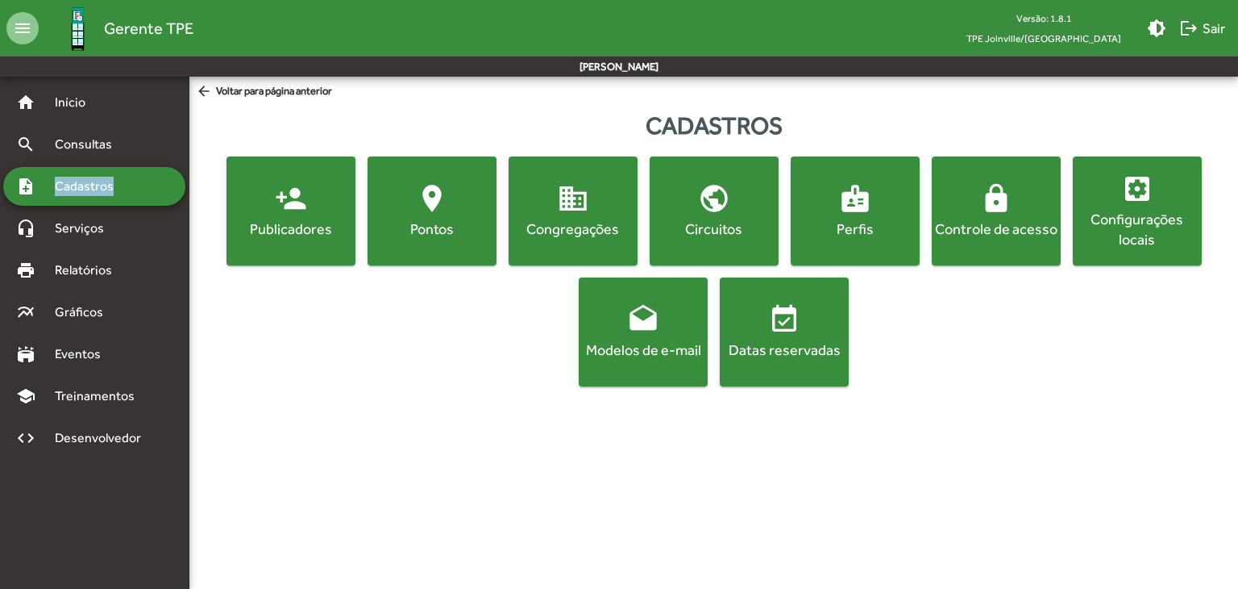
click at [260, 207] on span "person_add Publicadores" at bounding box center [291, 210] width 123 height 56
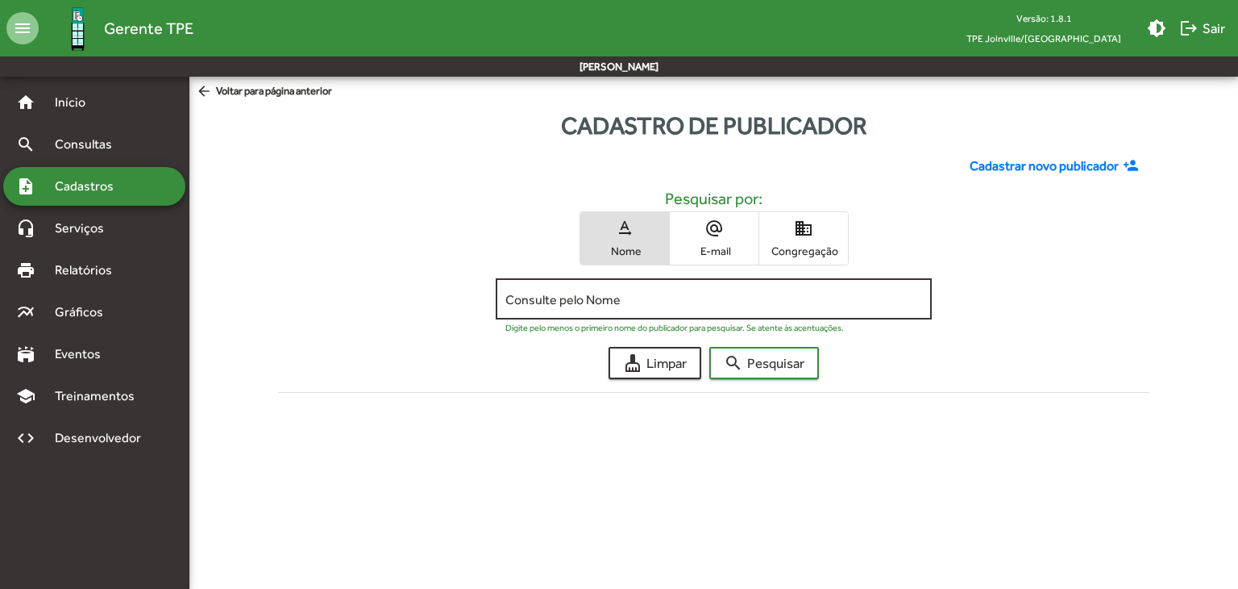
click at [634, 292] on input "Consulte pelo Nome" at bounding box center [714, 299] width 416 height 15
type input "***"
click at [710, 347] on button "search Pesquisar" at bounding box center [765, 363] width 110 height 32
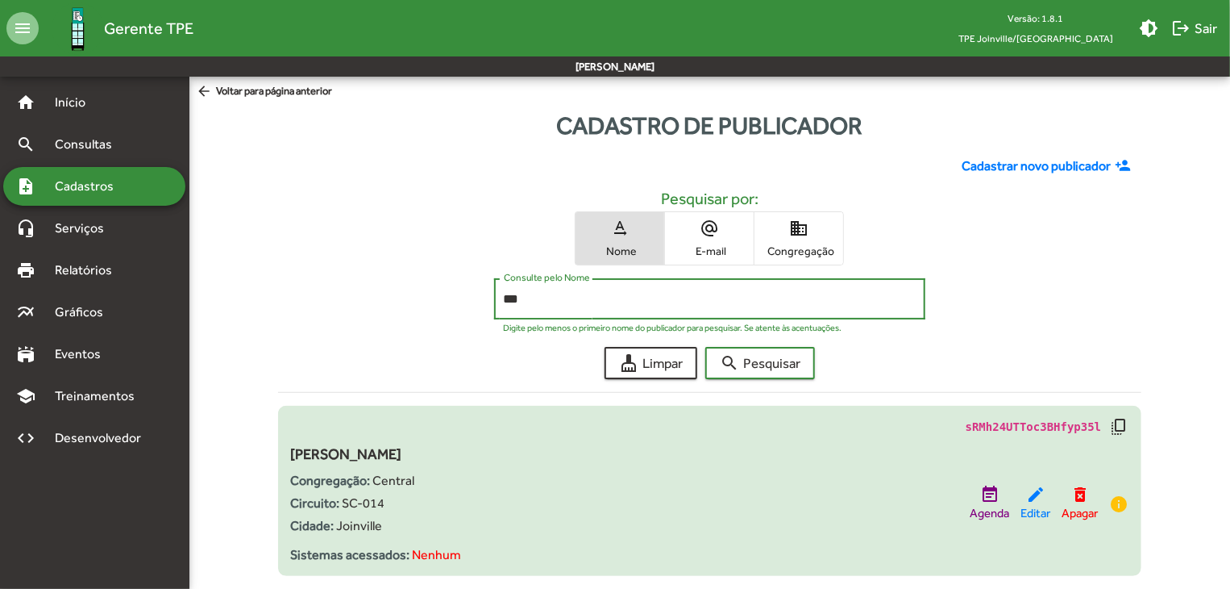
scroll to position [38, 0]
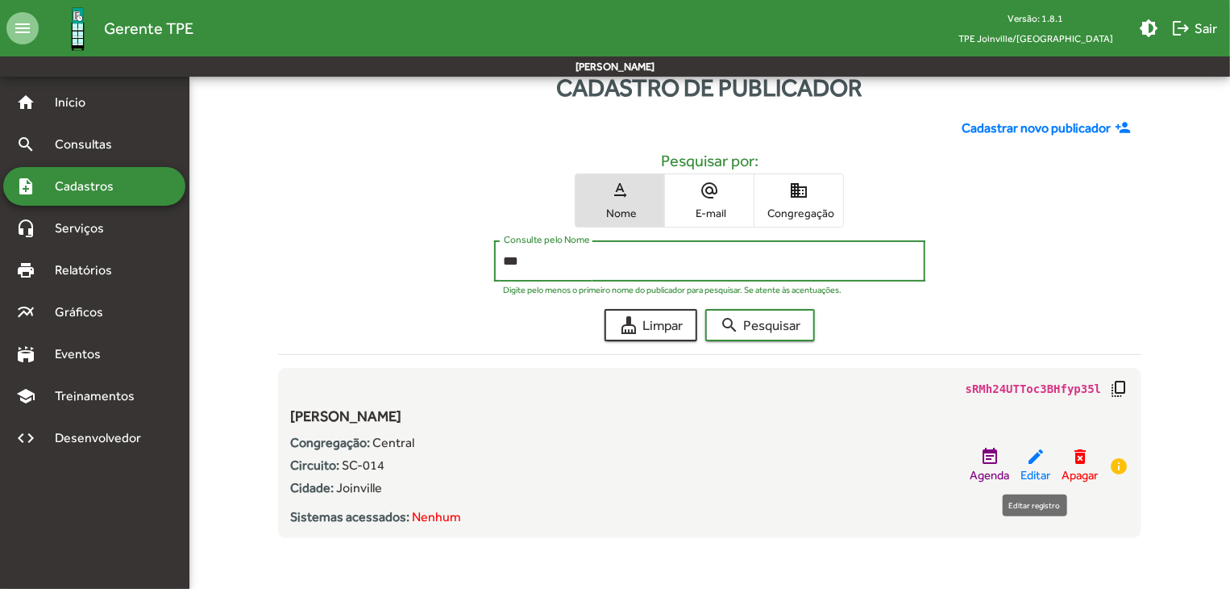
click at [1040, 463] on mat-icon "edit" at bounding box center [1035, 456] width 19 height 19
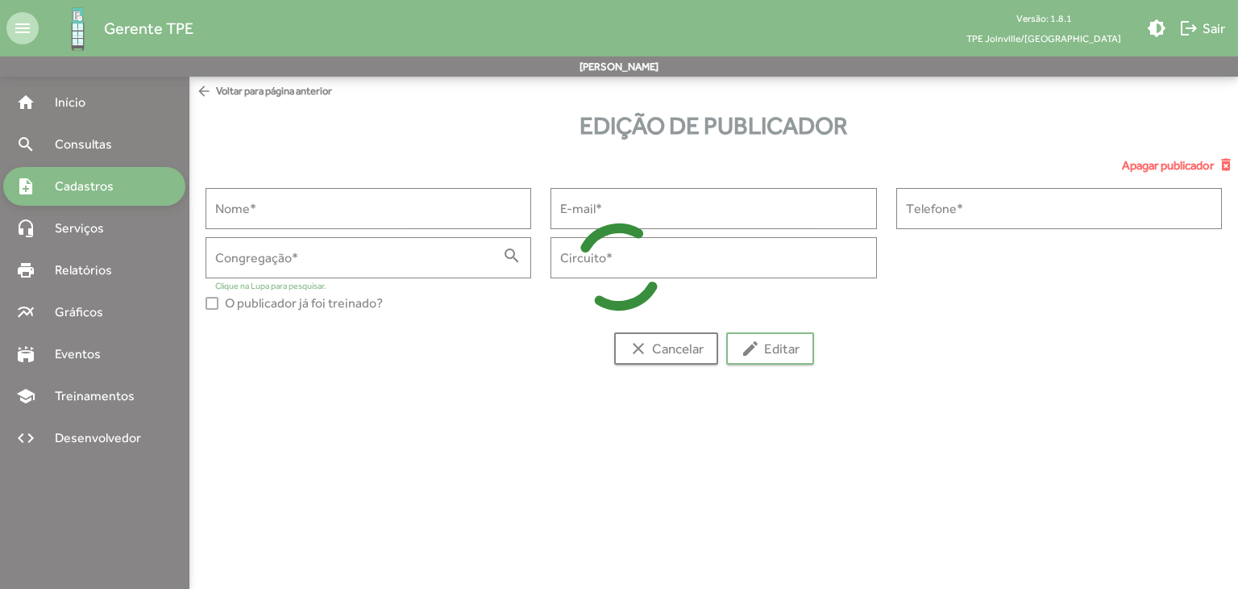
type input "**********"
type input "*******"
type input "******"
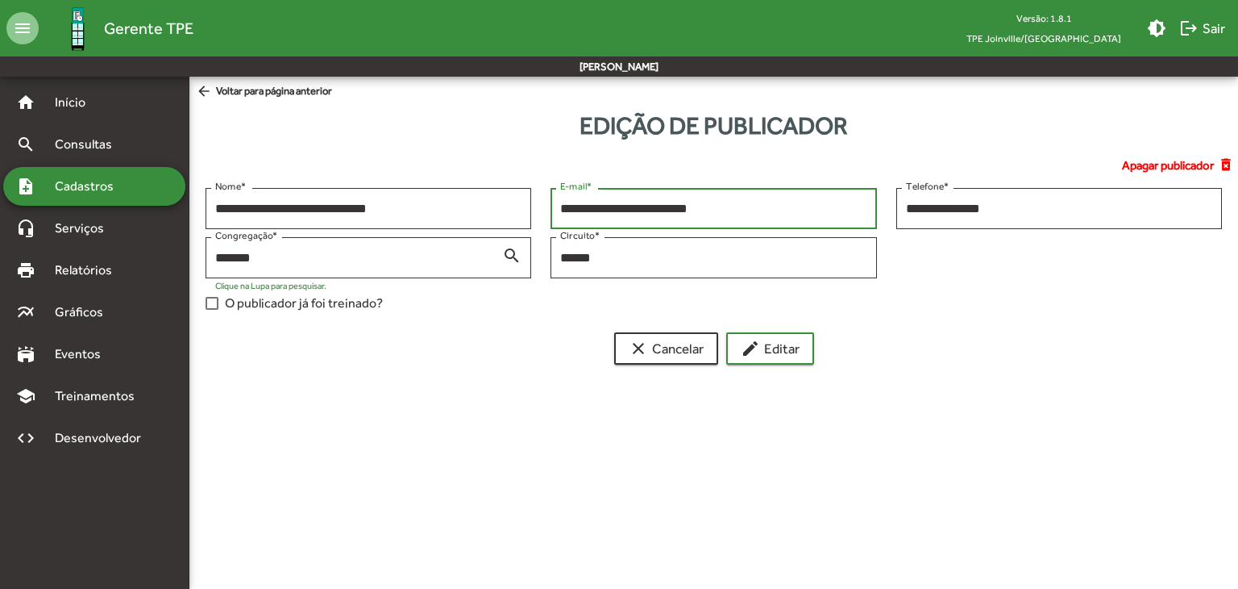
drag, startPoint x: 747, startPoint y: 215, endPoint x: 539, endPoint y: 220, distance: 207.3
click at [539, 220] on div "**********" at bounding box center [714, 253] width 1036 height 131
